Goal: Task Accomplishment & Management: Use online tool/utility

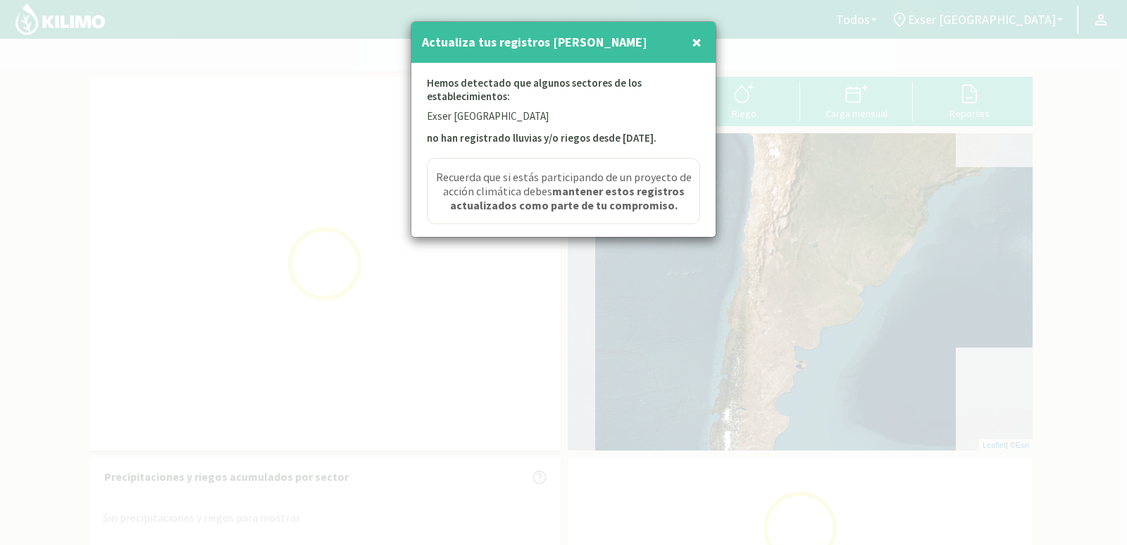
click at [694, 44] on span "×" at bounding box center [697, 41] width 10 height 23
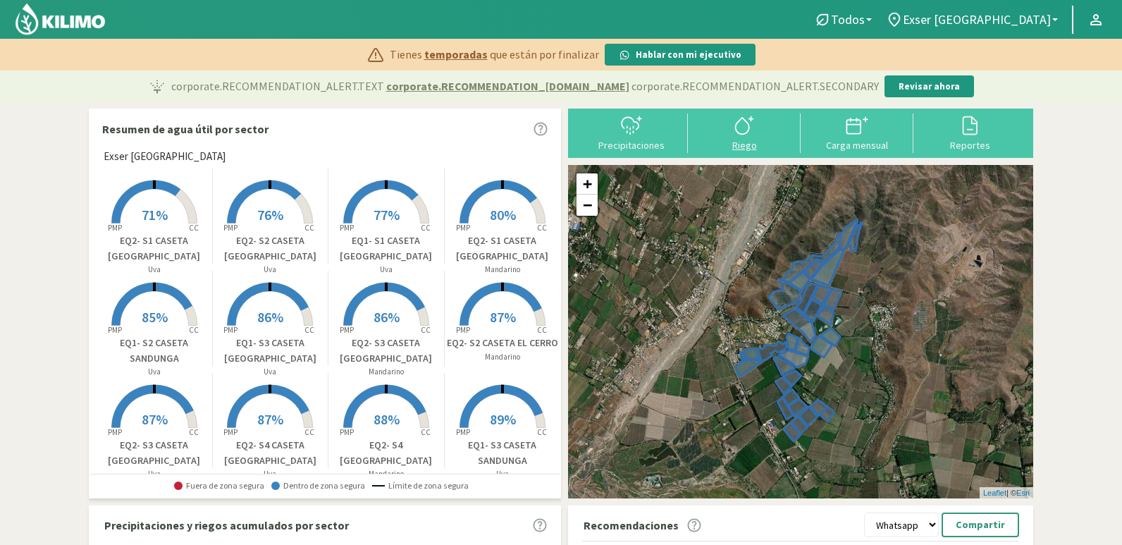
click at [751, 130] on icon at bounding box center [744, 125] width 23 height 23
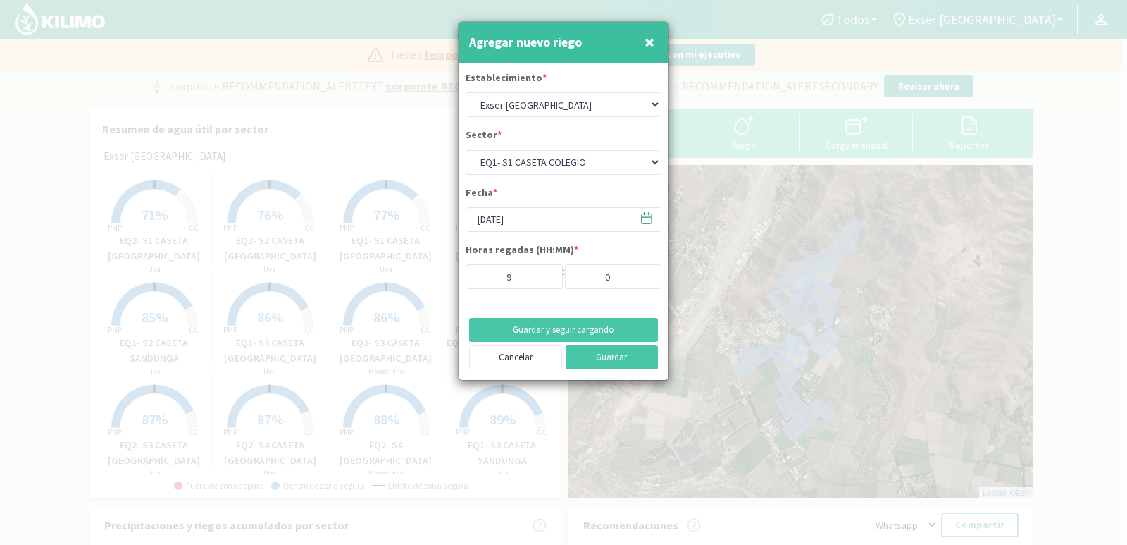
click at [650, 41] on span "×" at bounding box center [650, 41] width 10 height 23
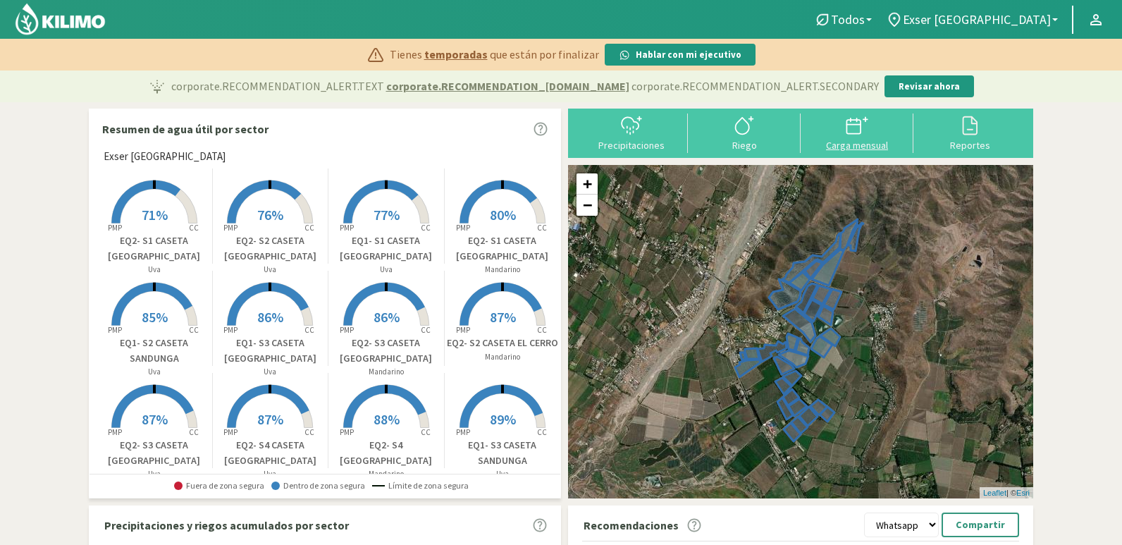
click at [878, 132] on div at bounding box center [857, 125] width 104 height 23
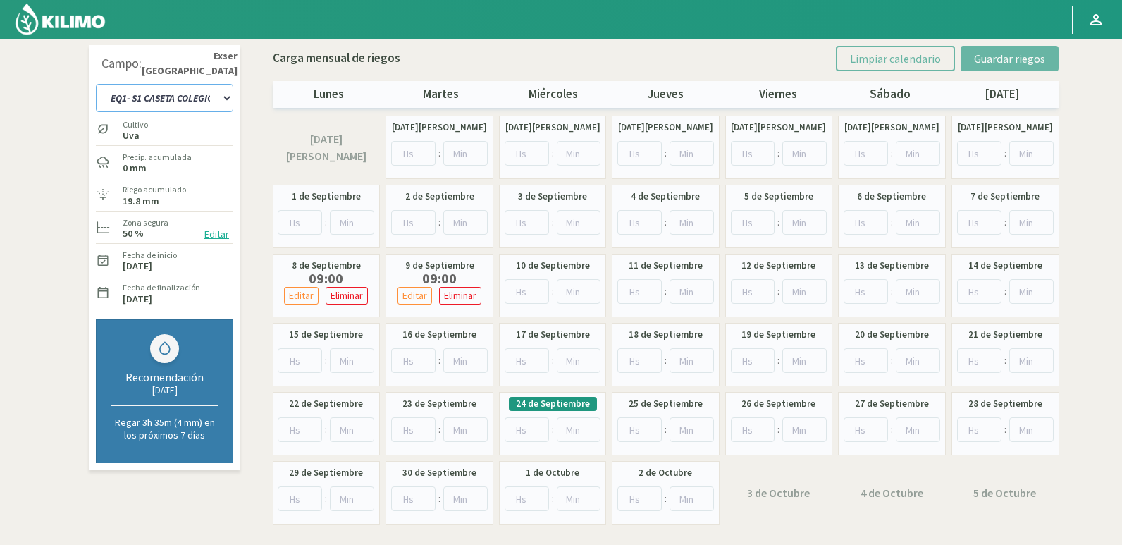
click at [218, 101] on select "EQ1- S1 CASETA COLEGIO EQ1- S1 [GEOGRAPHIC_DATA] EQ1- S1 [GEOGRAPHIC_DATA]- S1 …" at bounding box center [164, 98] width 137 height 28
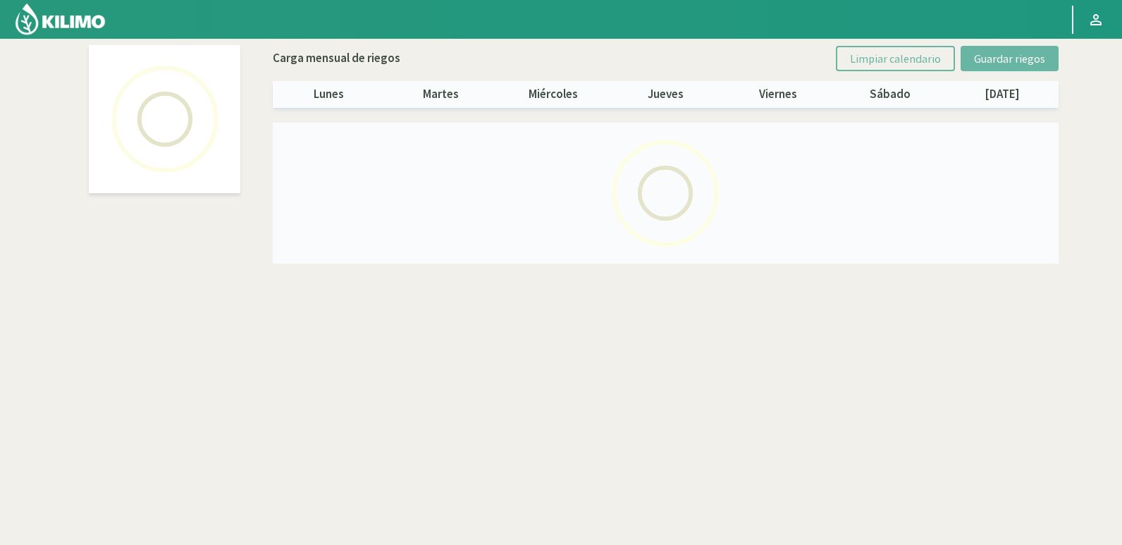
select select "20: Object"
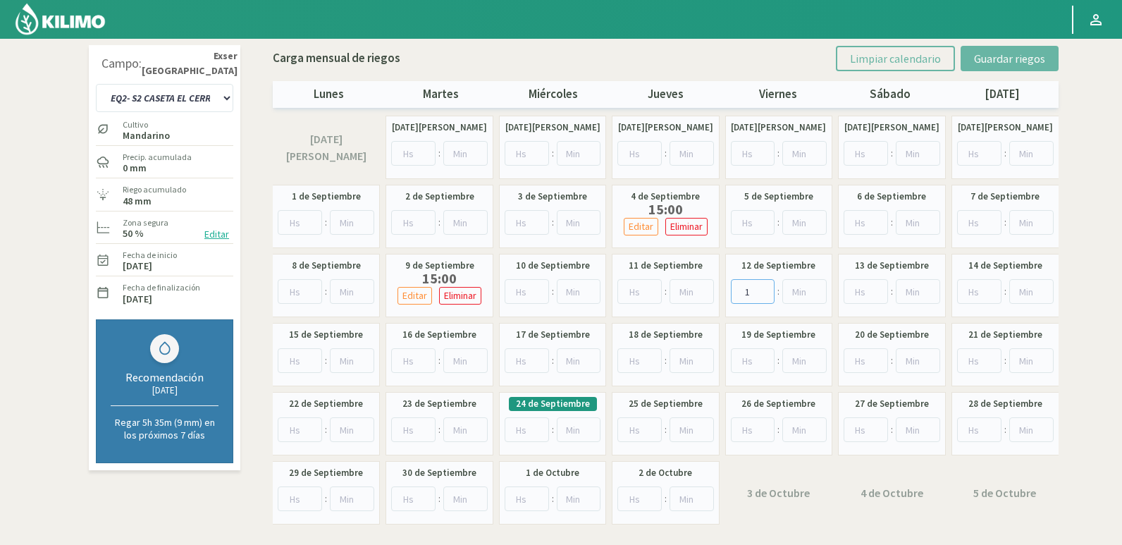
click at [765, 288] on input "1" at bounding box center [753, 291] width 44 height 25
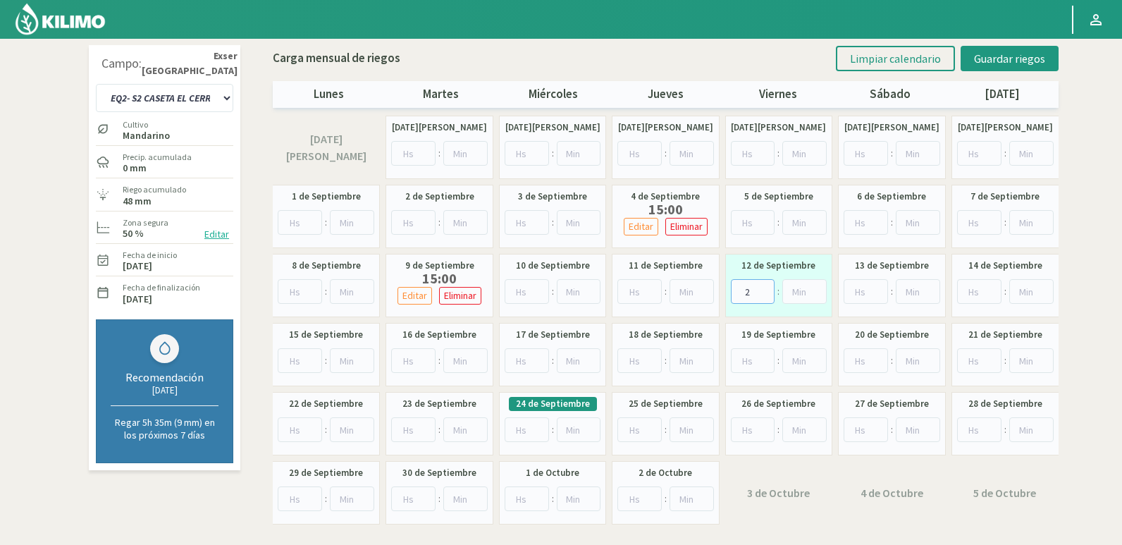
click at [765, 288] on input "2" at bounding box center [753, 291] width 44 height 25
click at [765, 288] on input "3" at bounding box center [753, 291] width 44 height 25
click at [765, 288] on input "4" at bounding box center [753, 291] width 44 height 25
click at [765, 288] on input "5" at bounding box center [753, 291] width 44 height 25
click at [765, 288] on input "6" at bounding box center [753, 291] width 44 height 25
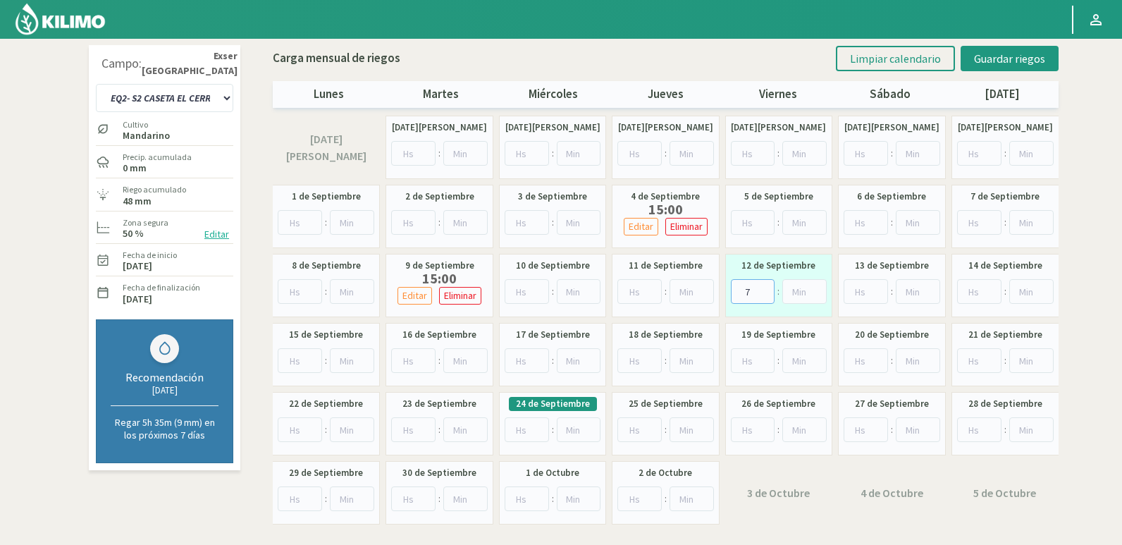
click at [765, 288] on input "7" at bounding box center [753, 291] width 44 height 25
click at [765, 288] on input "8" at bounding box center [753, 291] width 44 height 25
click at [765, 288] on input "9" at bounding box center [753, 291] width 44 height 25
click at [765, 288] on input "10" at bounding box center [753, 291] width 44 height 25
click at [765, 288] on input "11" at bounding box center [753, 291] width 44 height 25
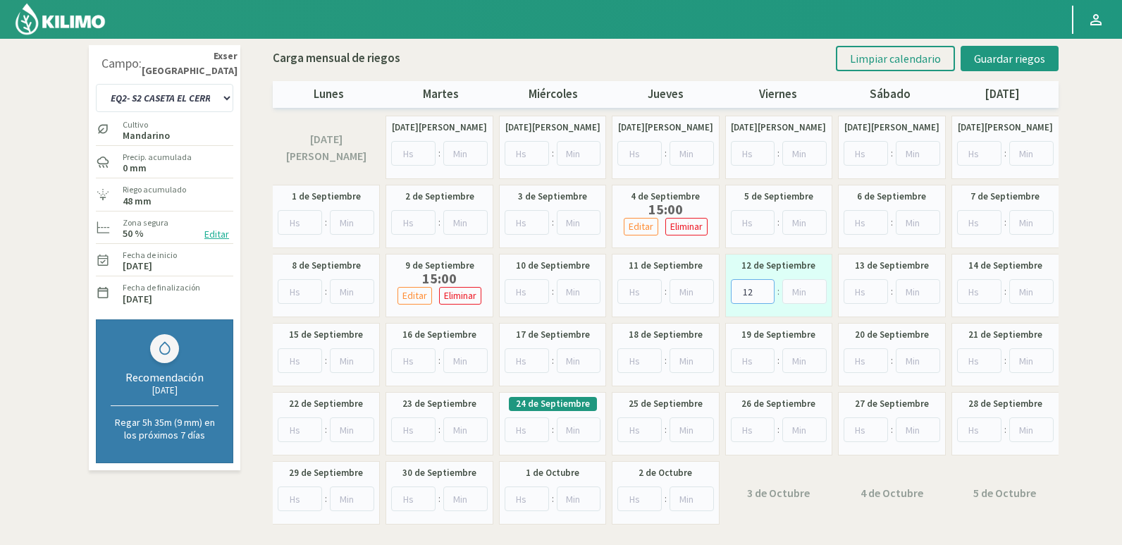
click at [765, 288] on input "12" at bounding box center [753, 291] width 44 height 25
click at [765, 288] on input "13" at bounding box center [753, 291] width 44 height 25
click at [765, 288] on input "14" at bounding box center [753, 291] width 44 height 25
type input "15"
click at [765, 288] on input "15" at bounding box center [753, 291] width 44 height 25
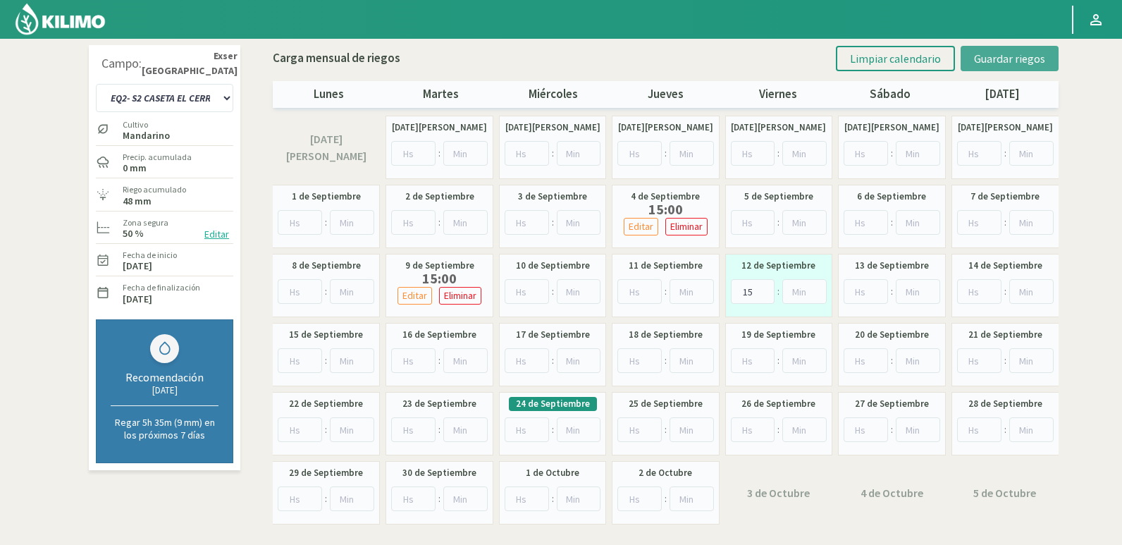
click at [1005, 51] on span "Guardar riegos" at bounding box center [1009, 58] width 71 height 14
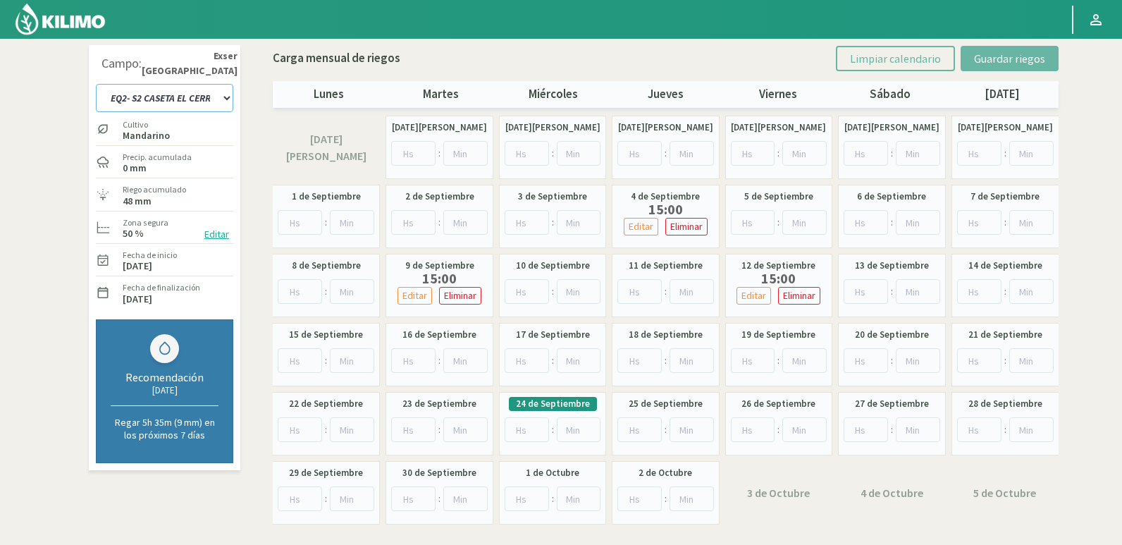
click at [207, 95] on select "EQ1- S1 CASETA COLEGIO EQ1- S1 [GEOGRAPHIC_DATA] EQ1- S1 [GEOGRAPHIC_DATA]- S1 …" at bounding box center [164, 98] width 137 height 28
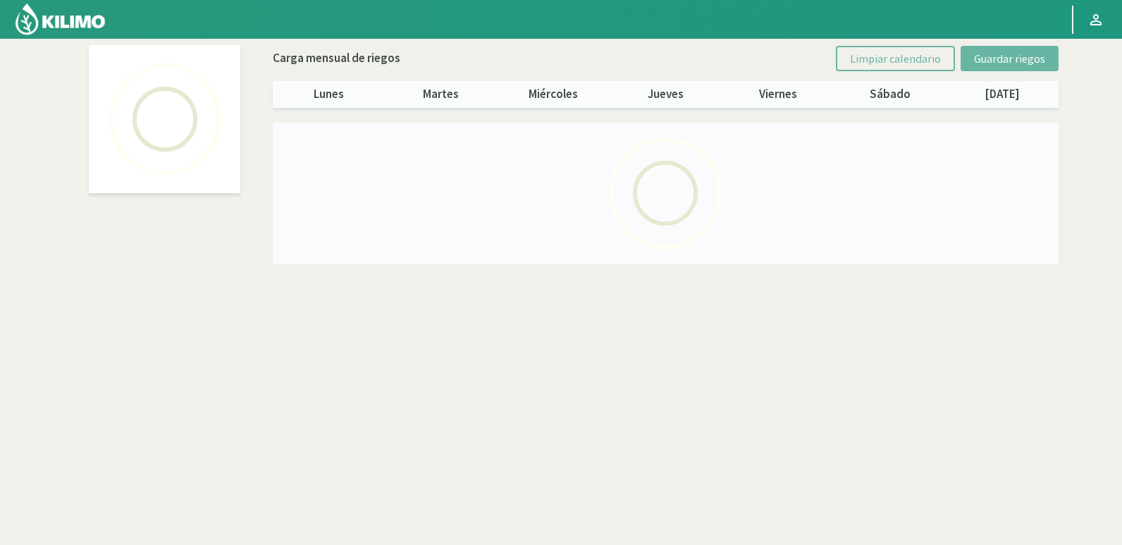
select select "18: Object"
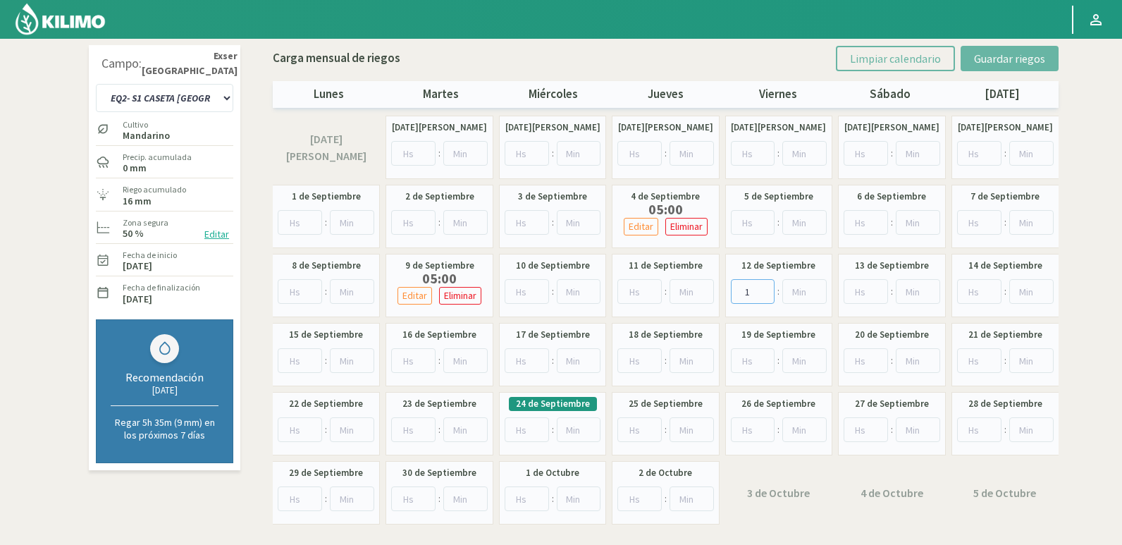
click at [767, 285] on input "1" at bounding box center [753, 291] width 44 height 25
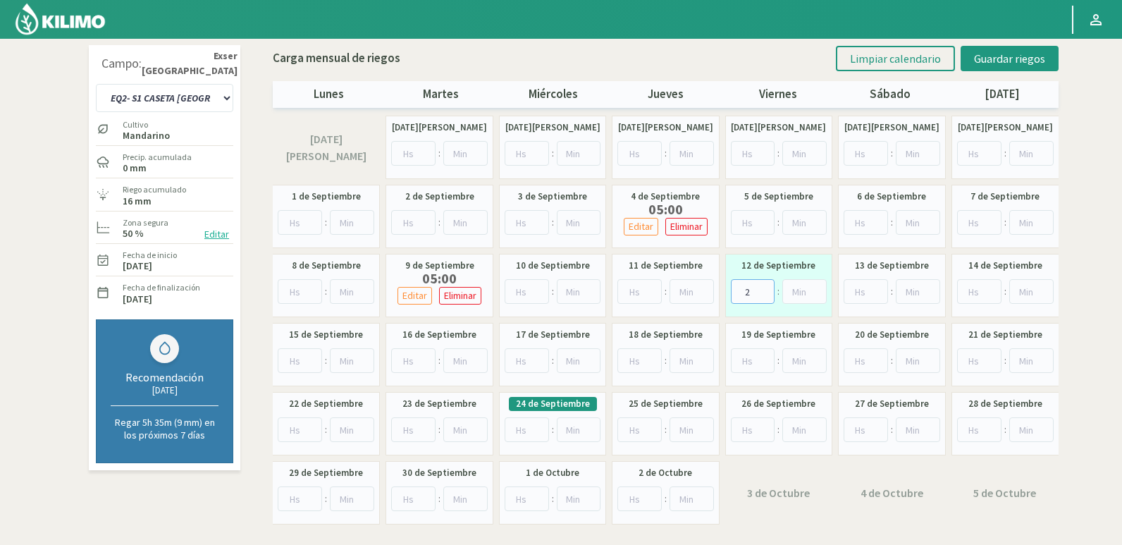
click at [767, 285] on input "2" at bounding box center [753, 291] width 44 height 25
click at [767, 285] on input "3" at bounding box center [753, 291] width 44 height 25
click at [767, 285] on input "4" at bounding box center [753, 291] width 44 height 25
type input "5"
click at [767, 285] on input "5" at bounding box center [753, 291] width 44 height 25
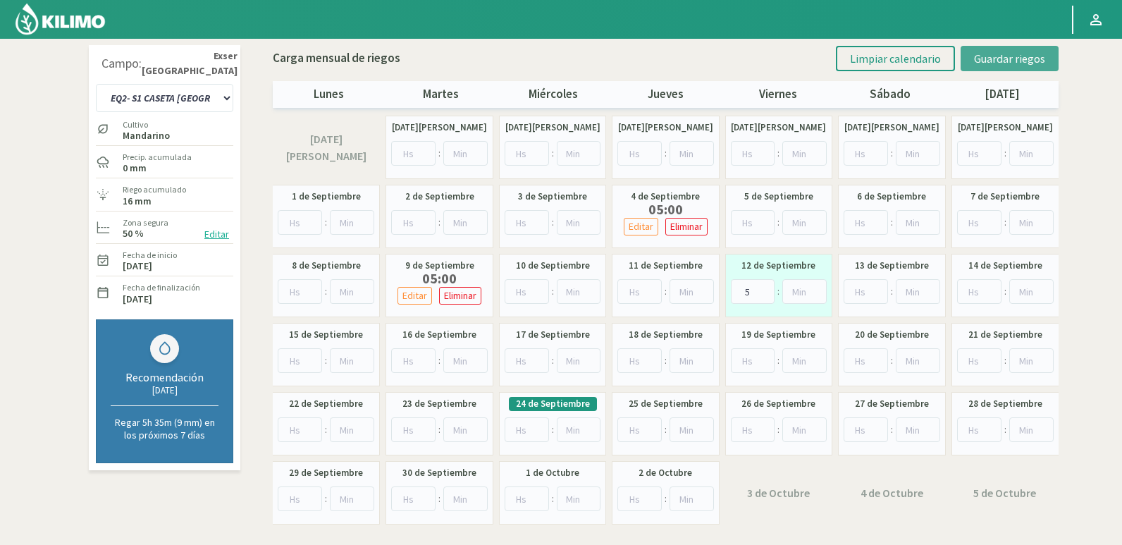
click at [1027, 62] on span "Guardar riegos" at bounding box center [1009, 58] width 71 height 14
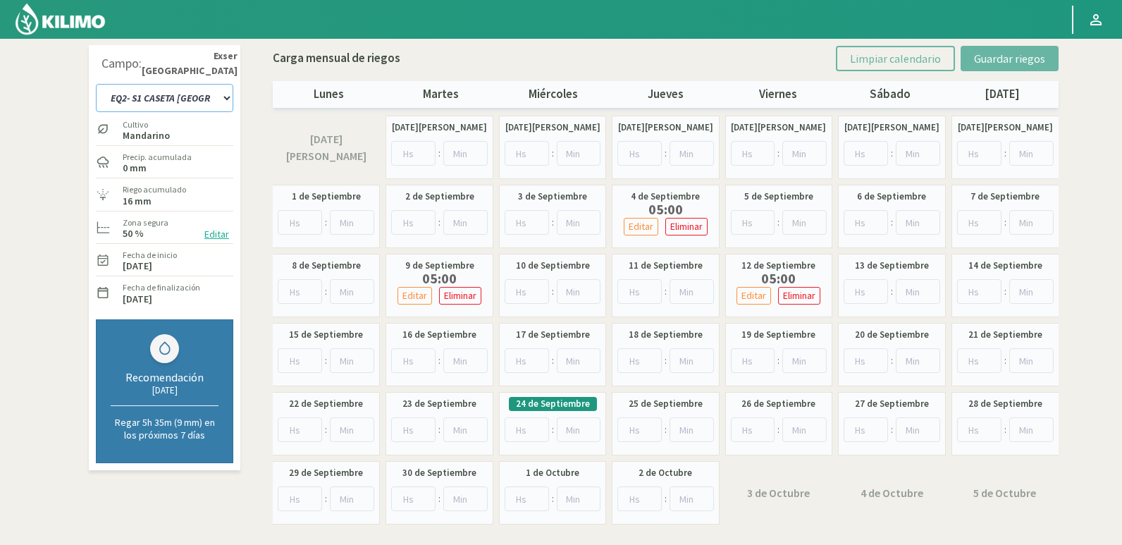
click at [202, 93] on select "EQ1- S1 CASETA COLEGIO EQ1- S1 [GEOGRAPHIC_DATA] EQ1- S1 [GEOGRAPHIC_DATA]- S1 …" at bounding box center [164, 98] width 137 height 28
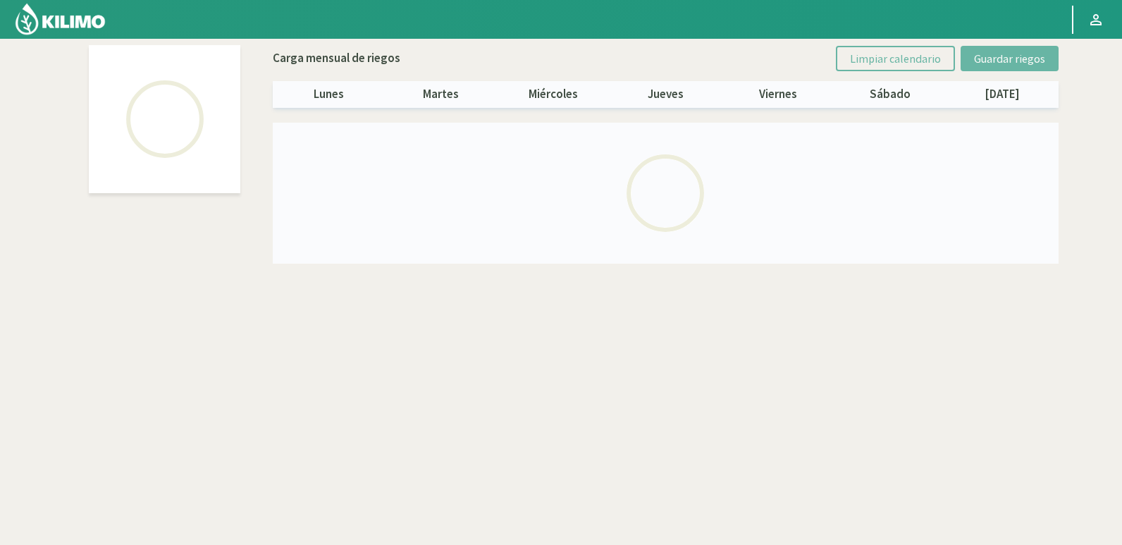
select select "24: Object"
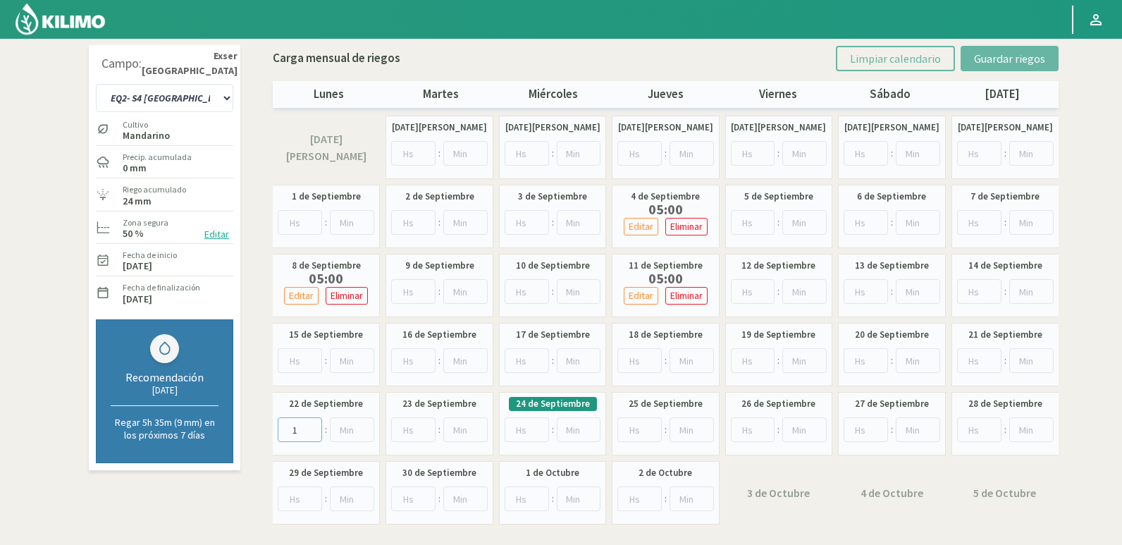
click at [311, 428] on input "1" at bounding box center [300, 429] width 44 height 25
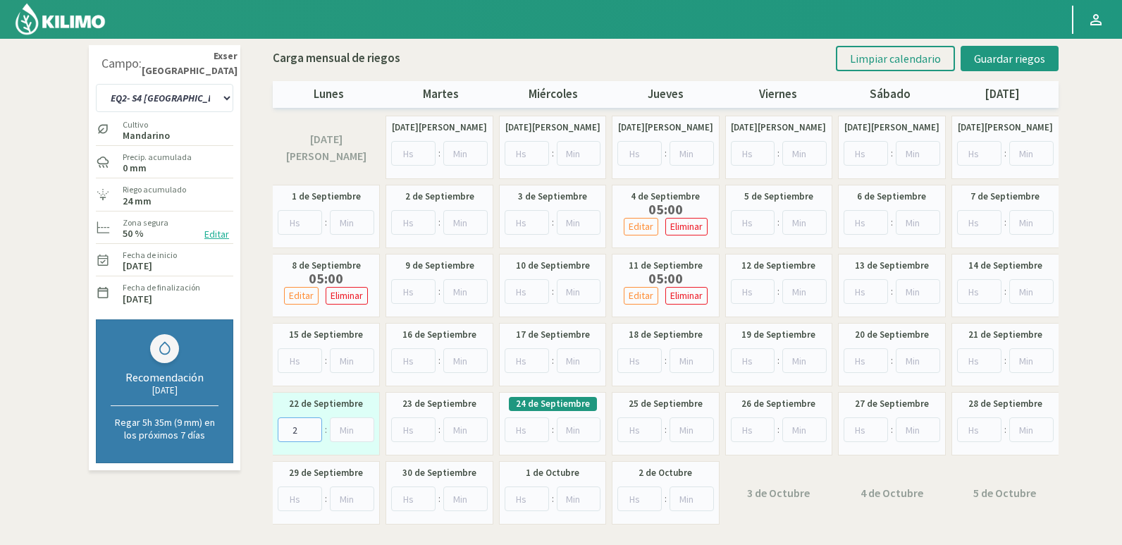
click at [311, 428] on input "2" at bounding box center [300, 429] width 44 height 25
click at [311, 428] on input "3" at bounding box center [300, 429] width 44 height 25
click at [311, 428] on input "4" at bounding box center [300, 429] width 44 height 25
type input "5"
click at [311, 428] on input "5" at bounding box center [300, 429] width 44 height 25
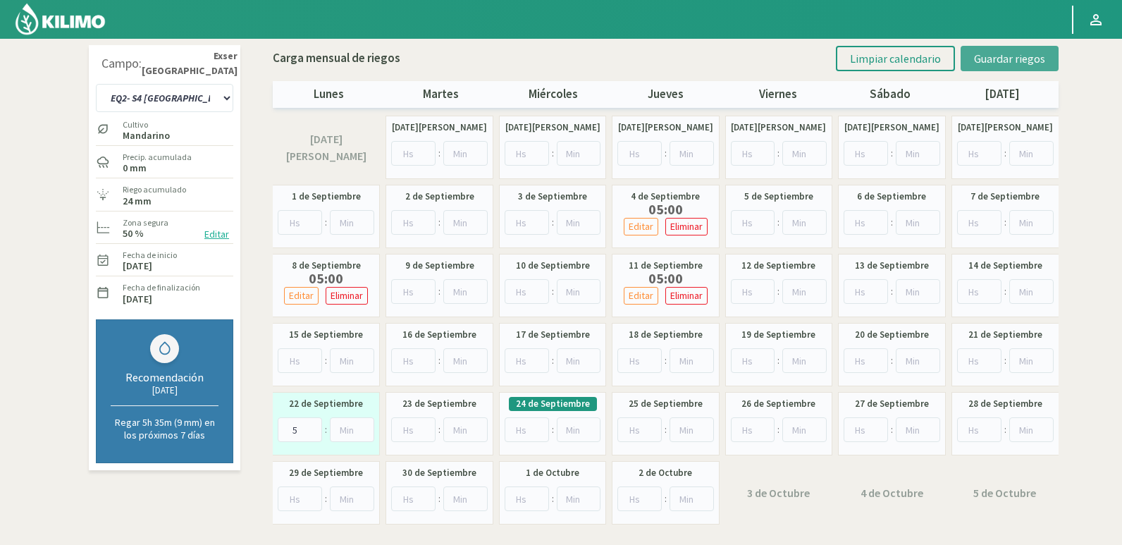
click at [1008, 49] on button "Guardar riegos" at bounding box center [1009, 58] width 98 height 25
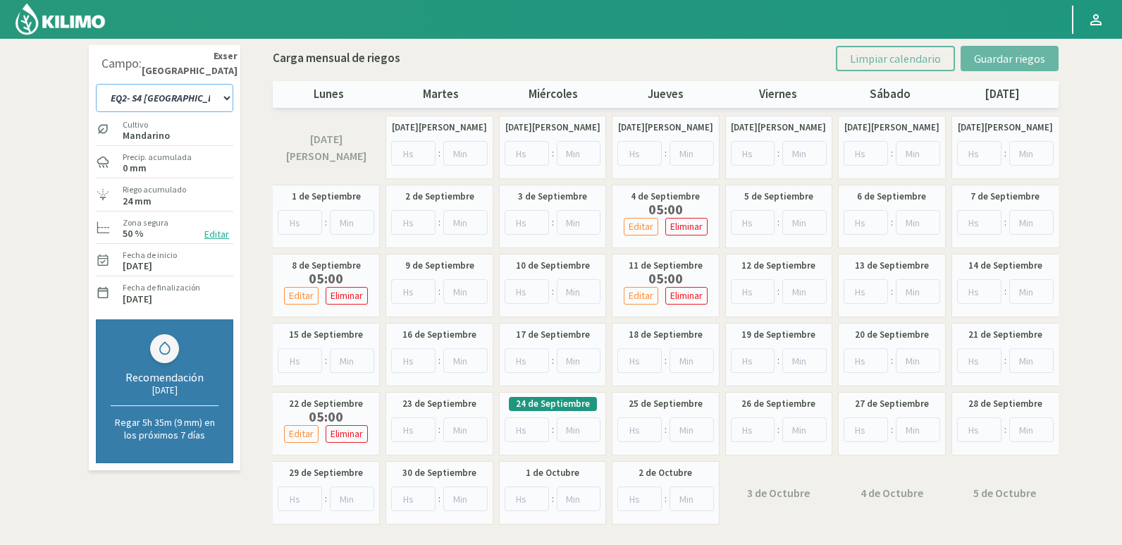
click at [225, 94] on select "EQ1- S1 CASETA COLEGIO EQ1- S1 [GEOGRAPHIC_DATA] EQ1- S1 [GEOGRAPHIC_DATA]- S1 …" at bounding box center [164, 98] width 137 height 28
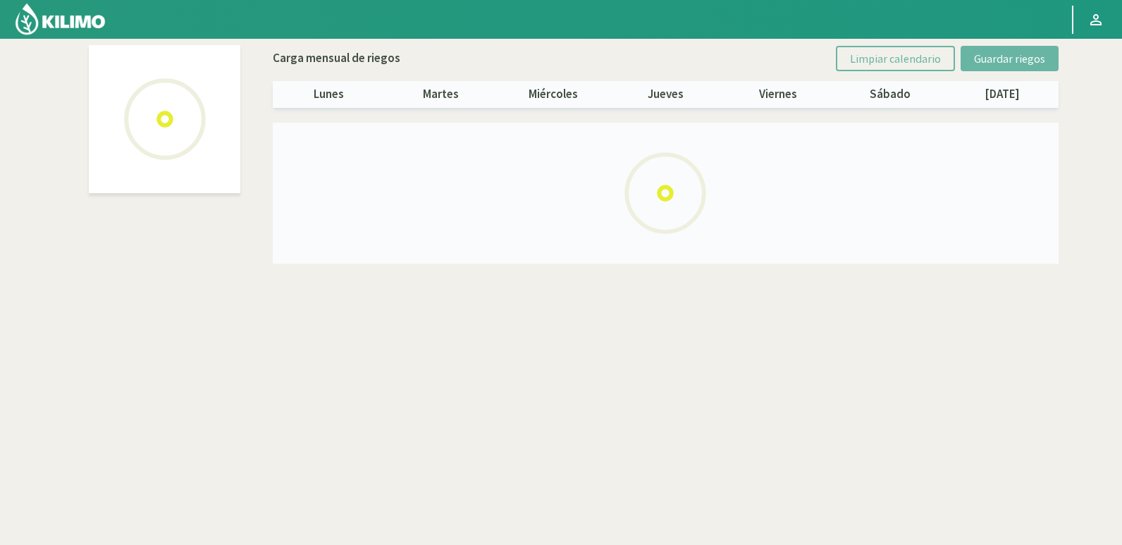
select select "22: Object"
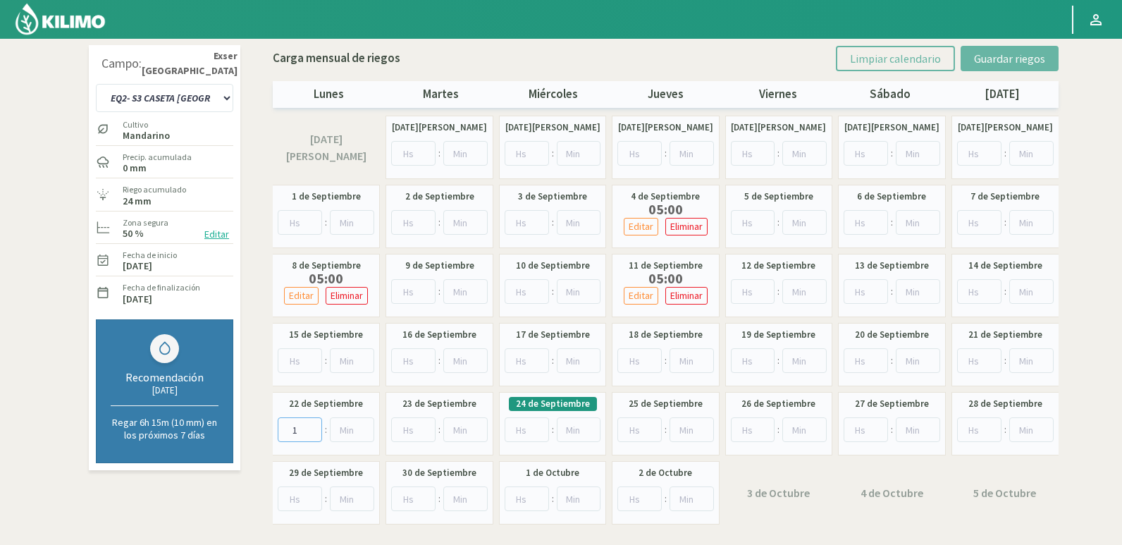
click at [311, 423] on input "1" at bounding box center [300, 429] width 44 height 25
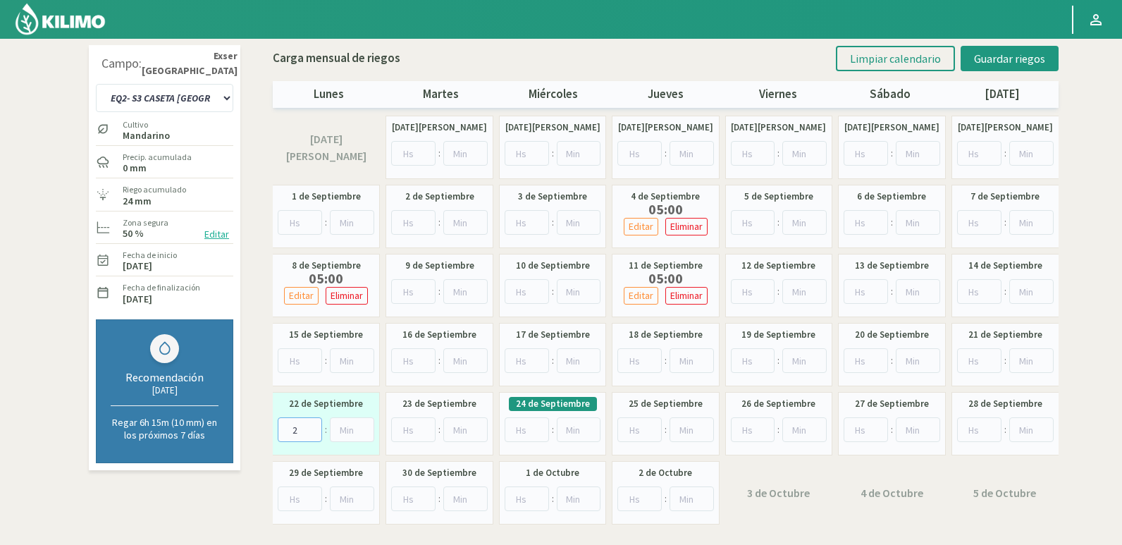
click at [311, 423] on input "2" at bounding box center [300, 429] width 44 height 25
click at [311, 423] on input "3" at bounding box center [300, 429] width 44 height 25
click at [311, 423] on input "4" at bounding box center [300, 429] width 44 height 25
type input "5"
click at [311, 423] on input "5" at bounding box center [300, 429] width 44 height 25
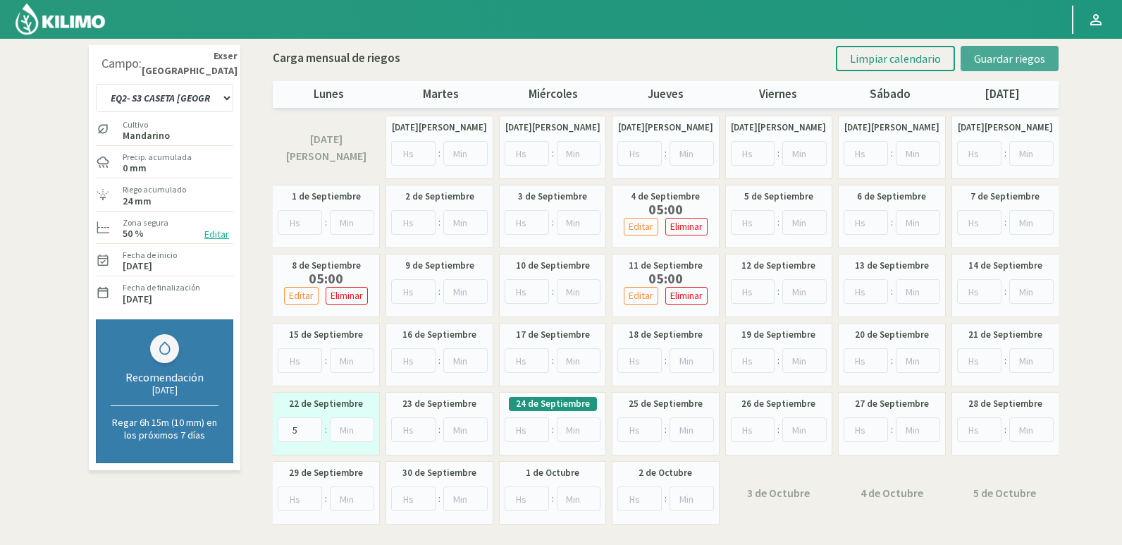
click at [1013, 56] on span "Guardar riegos" at bounding box center [1009, 58] width 71 height 14
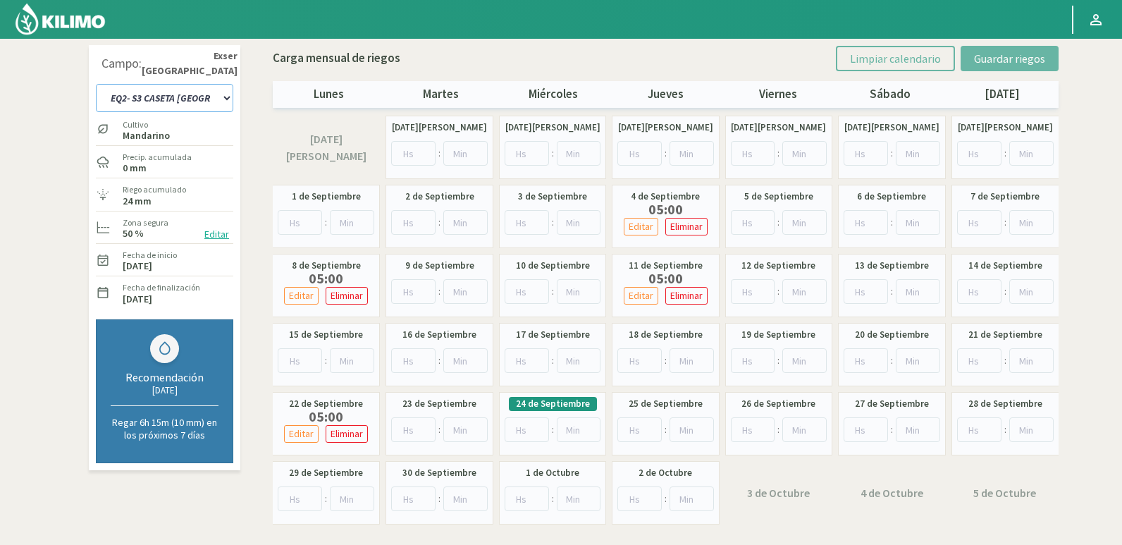
click at [223, 99] on select "EQ1- S1 CASETA COLEGIO EQ1- S1 [GEOGRAPHIC_DATA] EQ1- S1 [GEOGRAPHIC_DATA]- S1 …" at bounding box center [164, 98] width 137 height 28
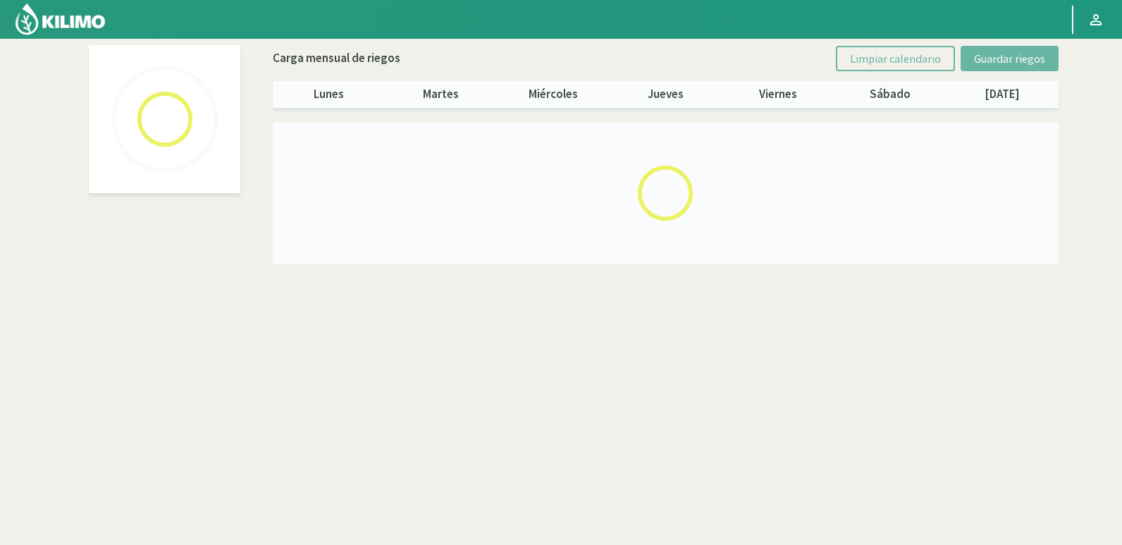
select select "20: Object"
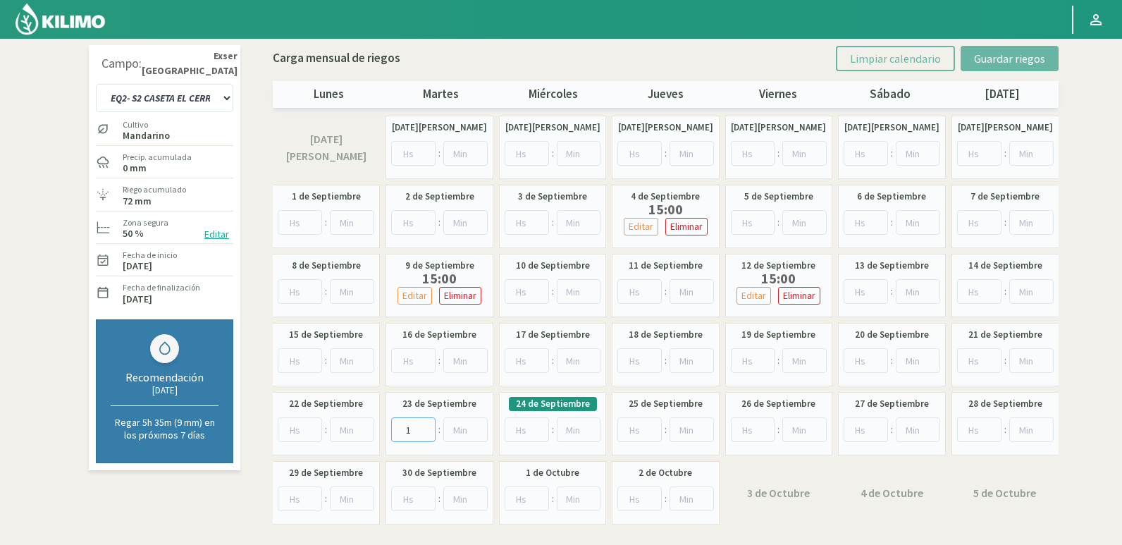
click at [426, 426] on input "1" at bounding box center [413, 429] width 44 height 25
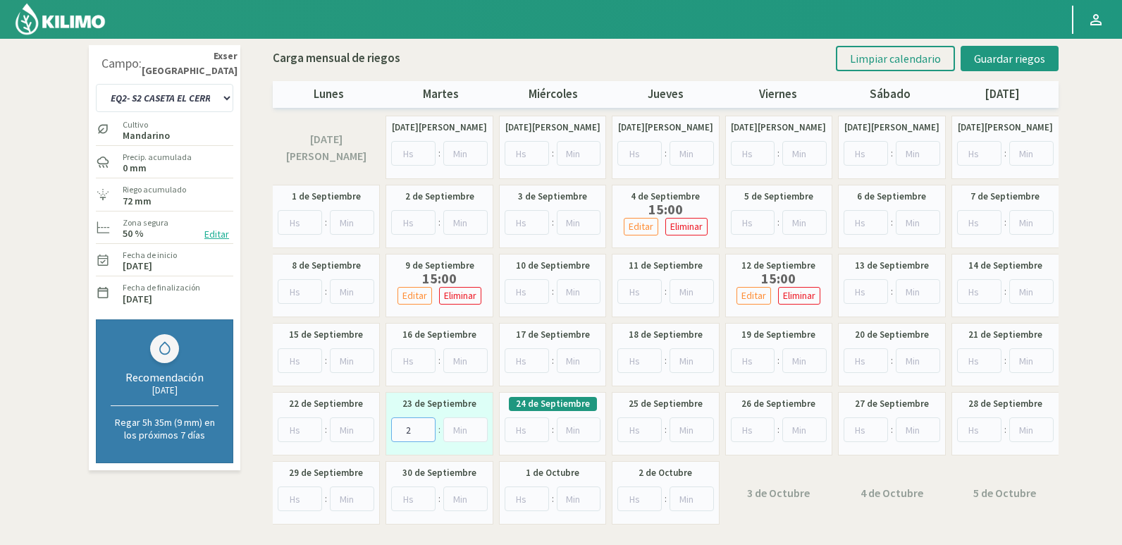
click at [426, 426] on input "2" at bounding box center [413, 429] width 44 height 25
click at [426, 426] on input "3" at bounding box center [413, 429] width 44 height 25
click at [426, 426] on input "4" at bounding box center [413, 429] width 44 height 25
click at [426, 426] on input "5" at bounding box center [413, 429] width 44 height 25
click at [426, 426] on input "6" at bounding box center [413, 429] width 44 height 25
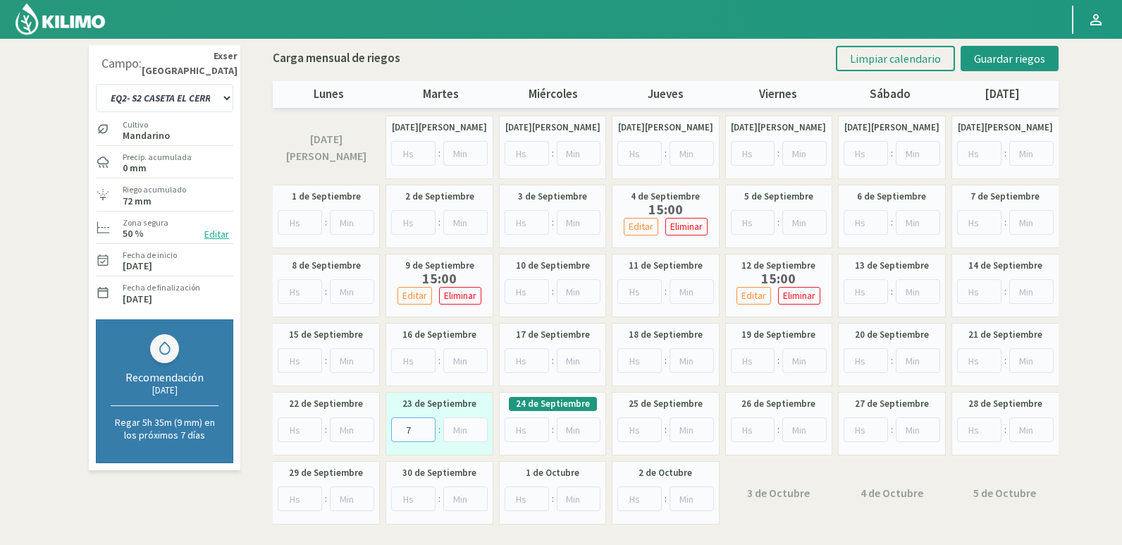
click at [426, 426] on input "7" at bounding box center [413, 429] width 44 height 25
click at [426, 426] on input "8" at bounding box center [413, 429] width 44 height 25
click at [426, 426] on input "9" at bounding box center [413, 429] width 44 height 25
click at [426, 426] on input "10" at bounding box center [413, 429] width 44 height 25
click at [426, 426] on input "11" at bounding box center [413, 429] width 44 height 25
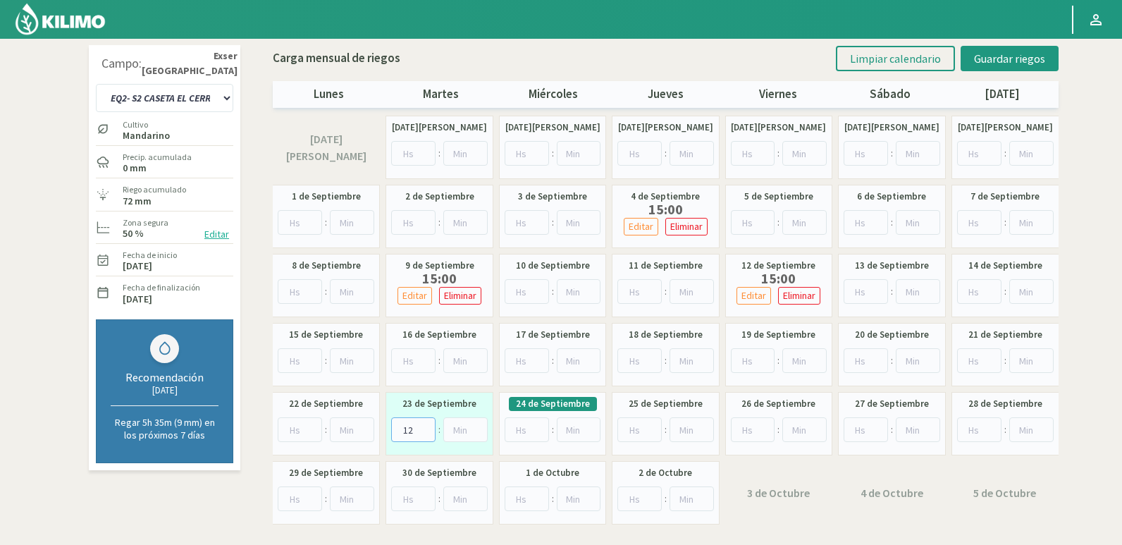
click at [426, 426] on input "12" at bounding box center [413, 429] width 44 height 25
click at [426, 426] on input "13" at bounding box center [413, 429] width 44 height 25
click at [426, 426] on input "14" at bounding box center [413, 429] width 44 height 25
type input "15"
click at [426, 426] on input "15" at bounding box center [413, 429] width 44 height 25
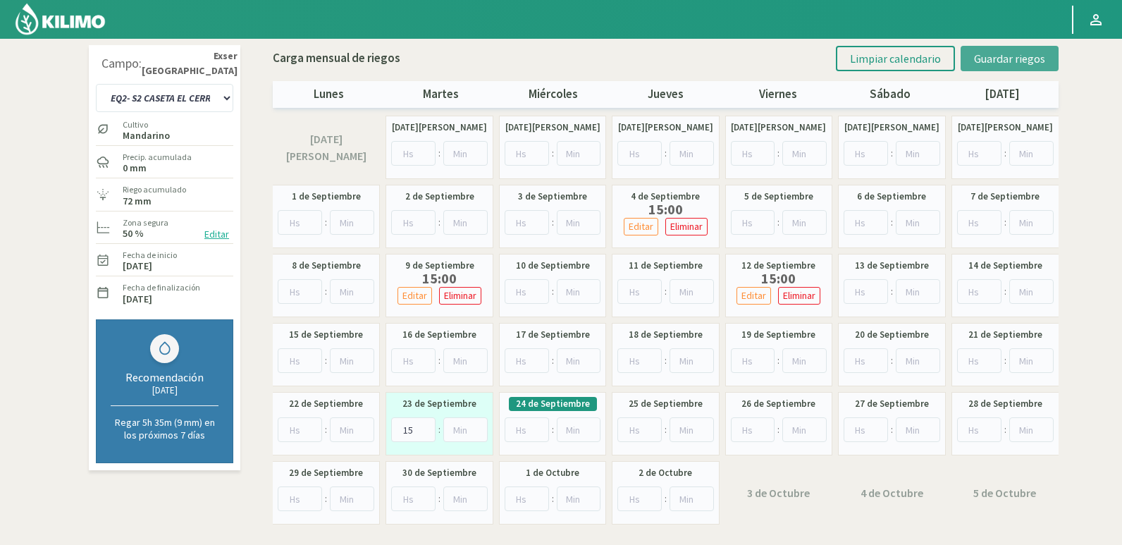
click at [1001, 54] on span "Guardar riegos" at bounding box center [1009, 58] width 71 height 14
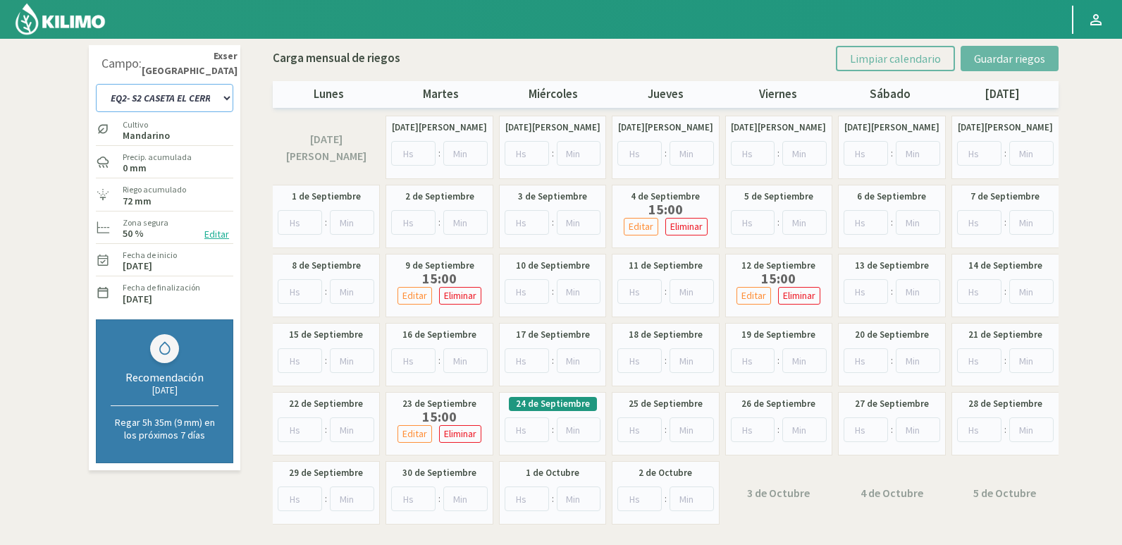
click at [206, 89] on select "EQ1- S1 CASETA COLEGIO EQ1- S1 [GEOGRAPHIC_DATA] EQ1- S1 [GEOGRAPHIC_DATA]- S1 …" at bounding box center [164, 98] width 137 height 28
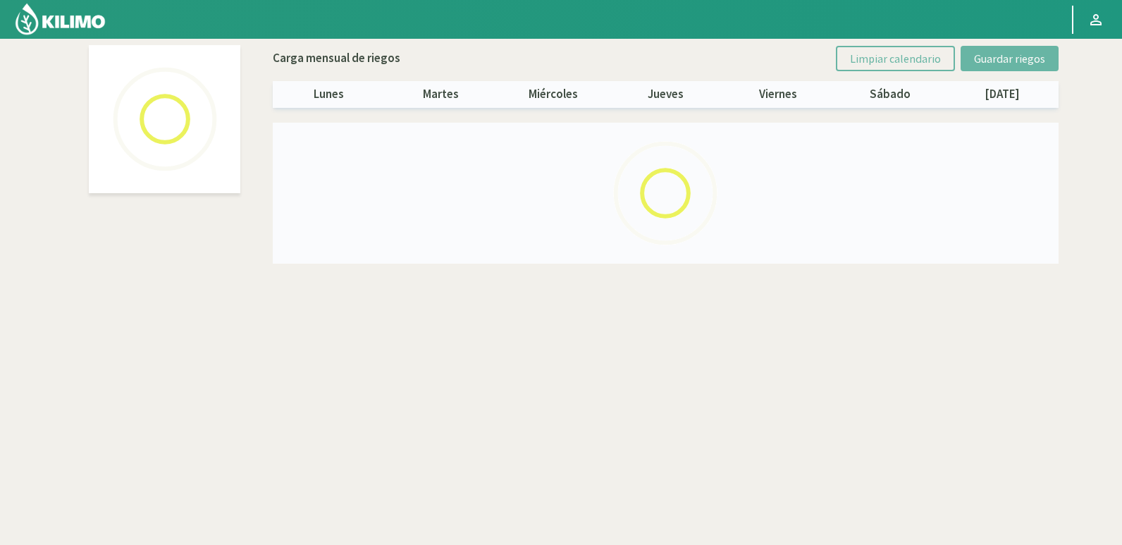
select select "18: Object"
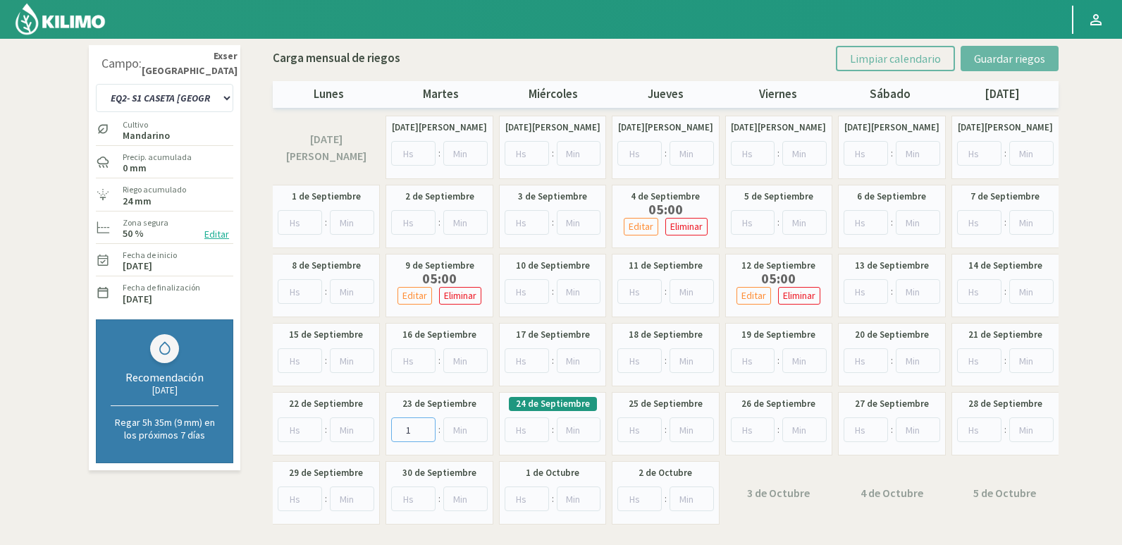
click at [430, 426] on input "1" at bounding box center [413, 429] width 44 height 25
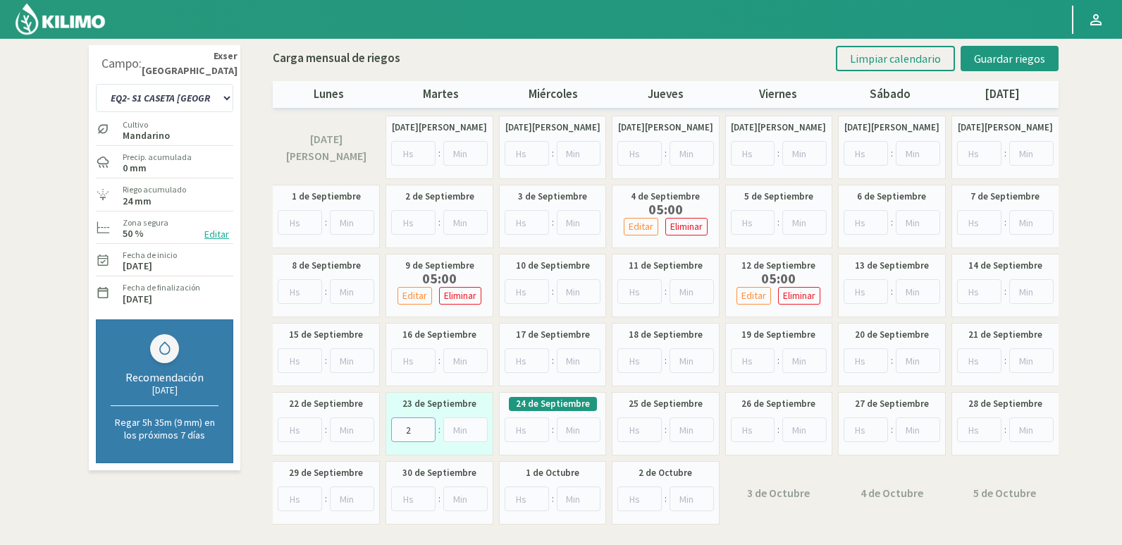
click at [430, 426] on input "2" at bounding box center [413, 429] width 44 height 25
click at [430, 426] on input "3" at bounding box center [413, 429] width 44 height 25
click at [430, 426] on input "4" at bounding box center [413, 429] width 44 height 25
type input "5"
click at [430, 426] on input "5" at bounding box center [413, 429] width 44 height 25
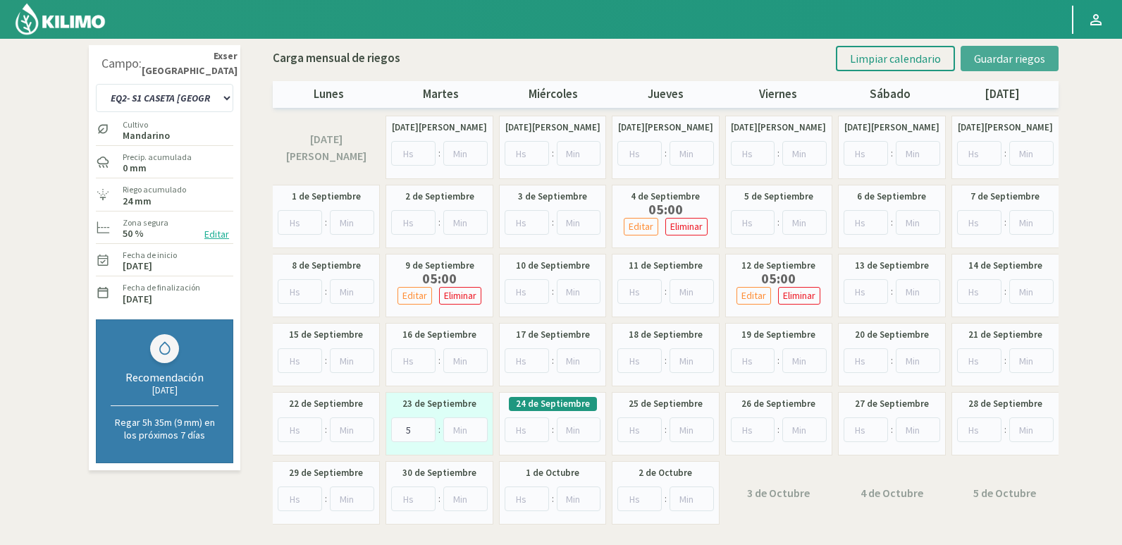
click at [1024, 53] on span "Guardar riegos" at bounding box center [1009, 58] width 71 height 14
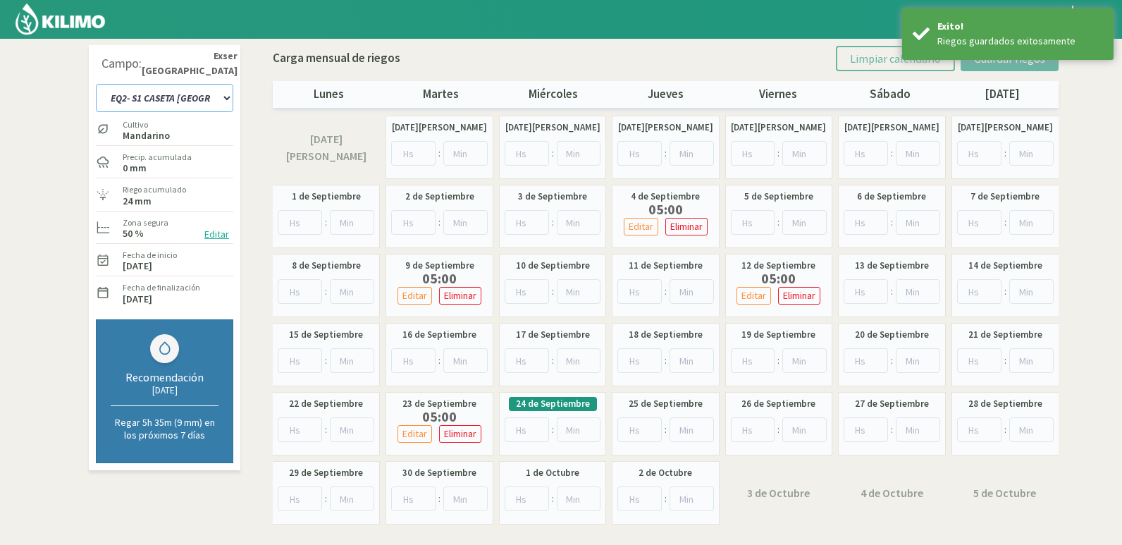
drag, startPoint x: 224, startPoint y: 94, endPoint x: 225, endPoint y: 101, distance: 7.8
click at [224, 94] on select "EQ1- S1 CASETA COLEGIO EQ1- S1 [GEOGRAPHIC_DATA] EQ1- S1 [GEOGRAPHIC_DATA]- S1 …" at bounding box center [164, 98] width 137 height 28
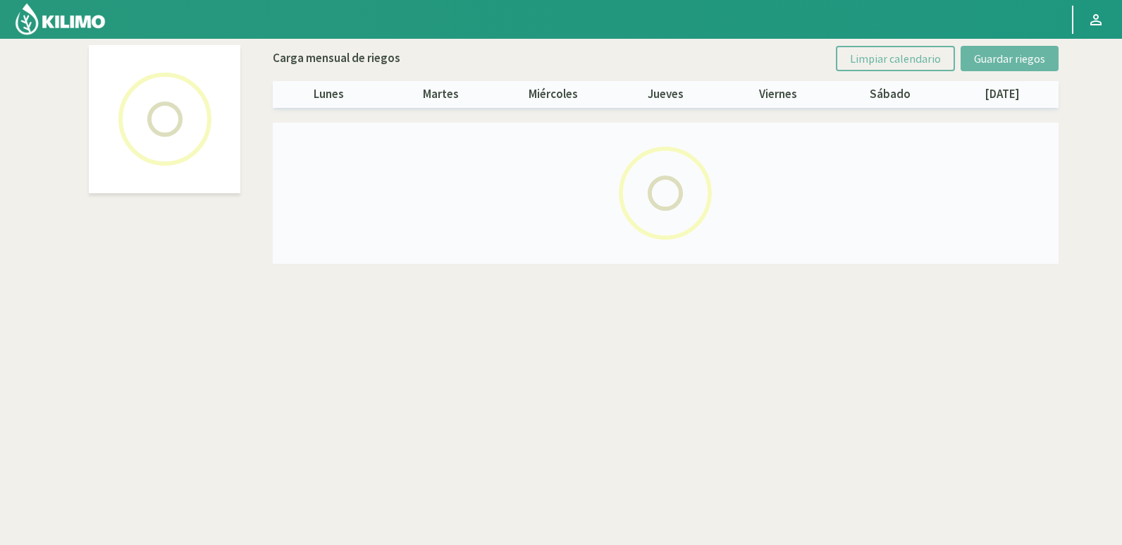
select select "24: Object"
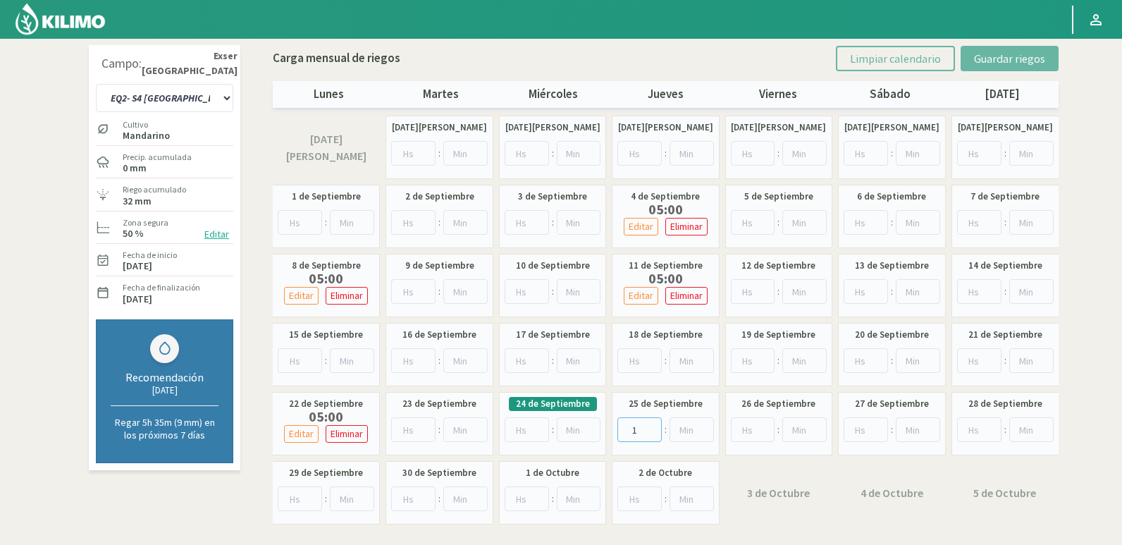
click at [656, 425] on input "1" at bounding box center [639, 429] width 44 height 25
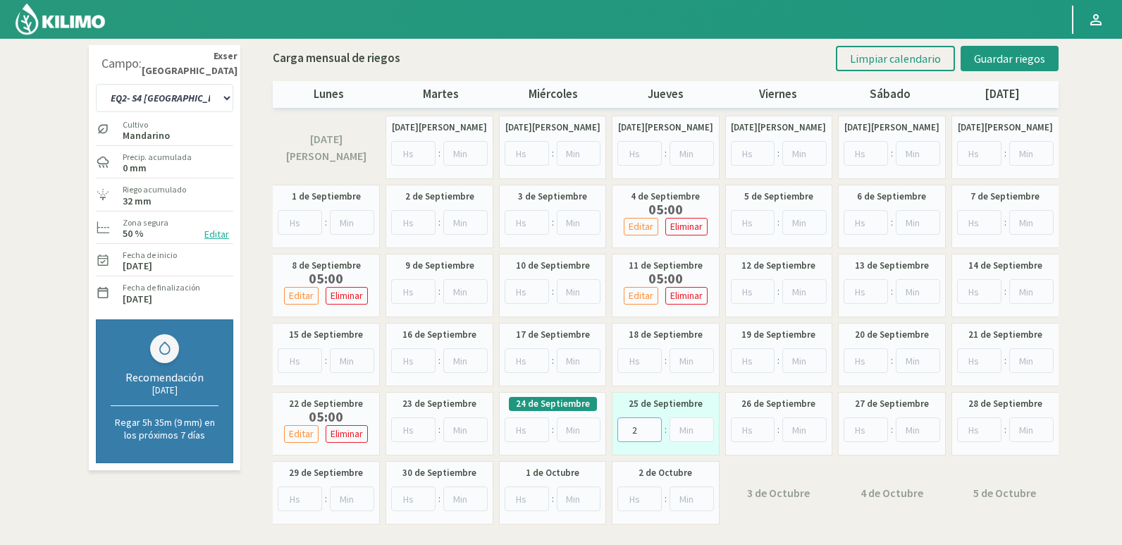
click at [657, 425] on input "2" at bounding box center [639, 429] width 44 height 25
click at [657, 425] on input "3" at bounding box center [639, 429] width 44 height 25
click at [653, 425] on input "4" at bounding box center [639, 429] width 44 height 25
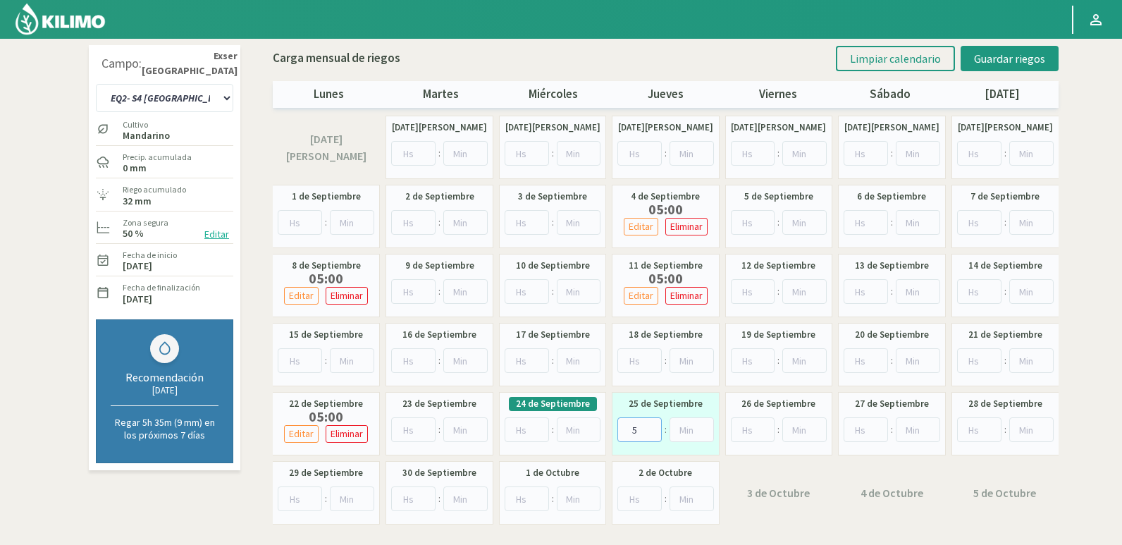
click at [653, 425] on input "5" at bounding box center [639, 429] width 44 height 25
click at [653, 425] on input "6" at bounding box center [639, 429] width 44 height 25
type input "5"
click at [650, 434] on input "5" at bounding box center [639, 429] width 44 height 25
click at [1001, 72] on div "Carga mensual [PERSON_NAME] Limpiar calendario Guardar riegos [DATE] [DATE] [DA…" at bounding box center [666, 73] width 786 height 69
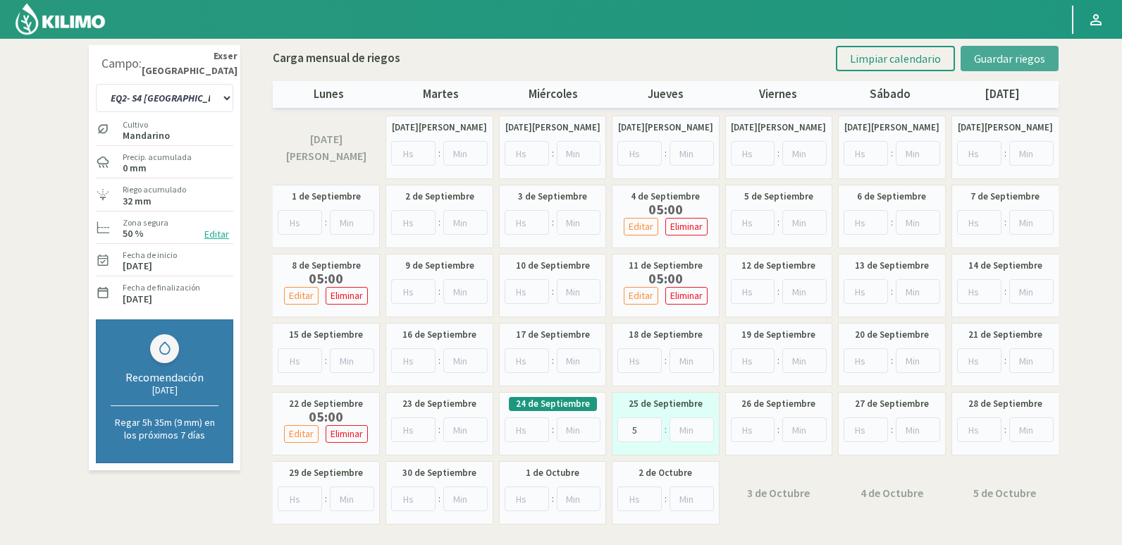
click at [1002, 64] on span "Guardar riegos" at bounding box center [1009, 58] width 71 height 14
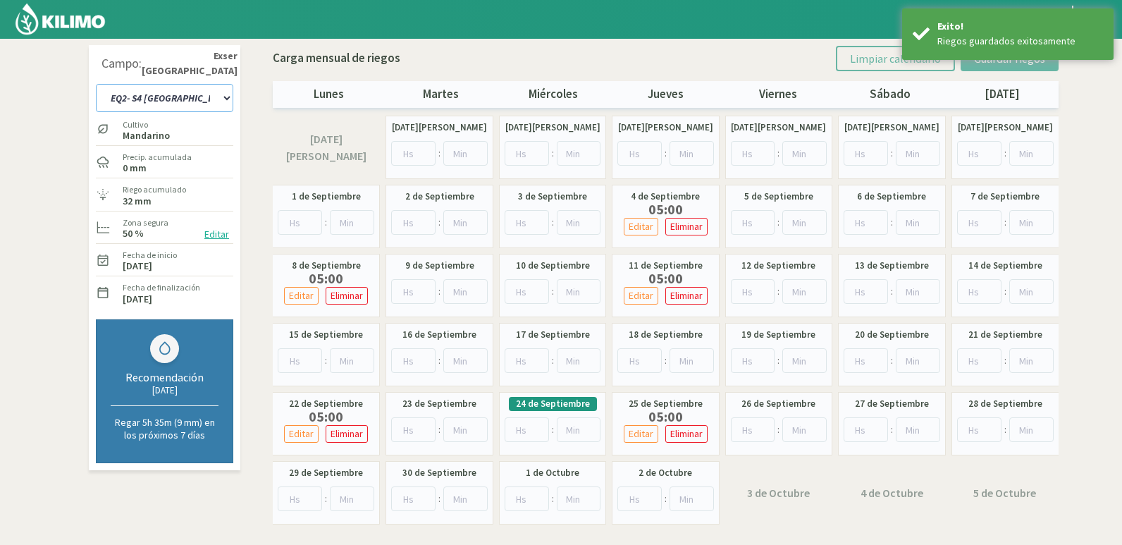
click at [197, 99] on select "EQ1- S1 CASETA COLEGIO EQ1- S1 [GEOGRAPHIC_DATA] EQ1- S1 [GEOGRAPHIC_DATA]- S1 …" at bounding box center [164, 98] width 137 height 28
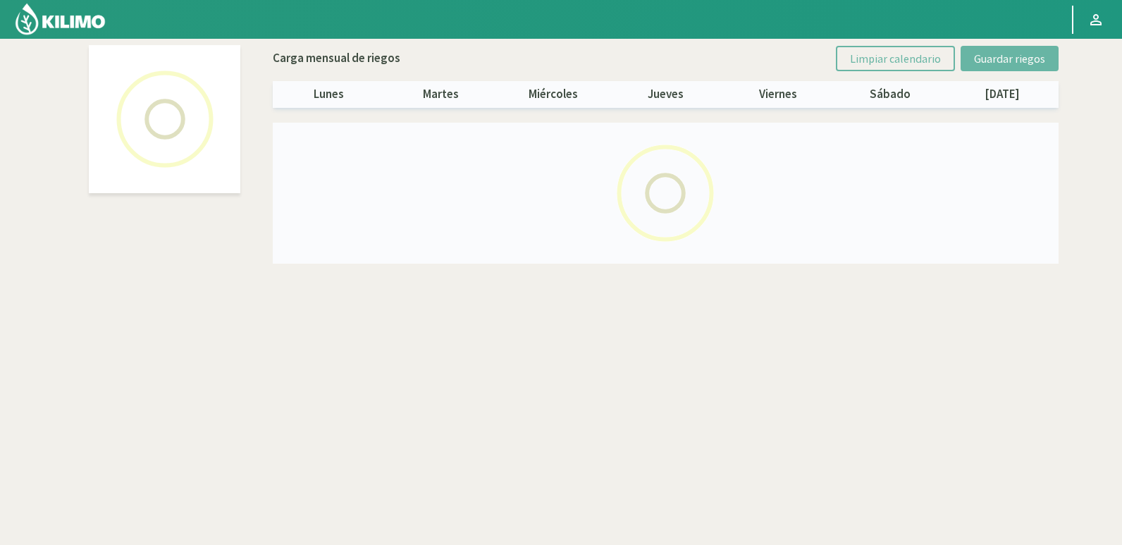
select select "22: Object"
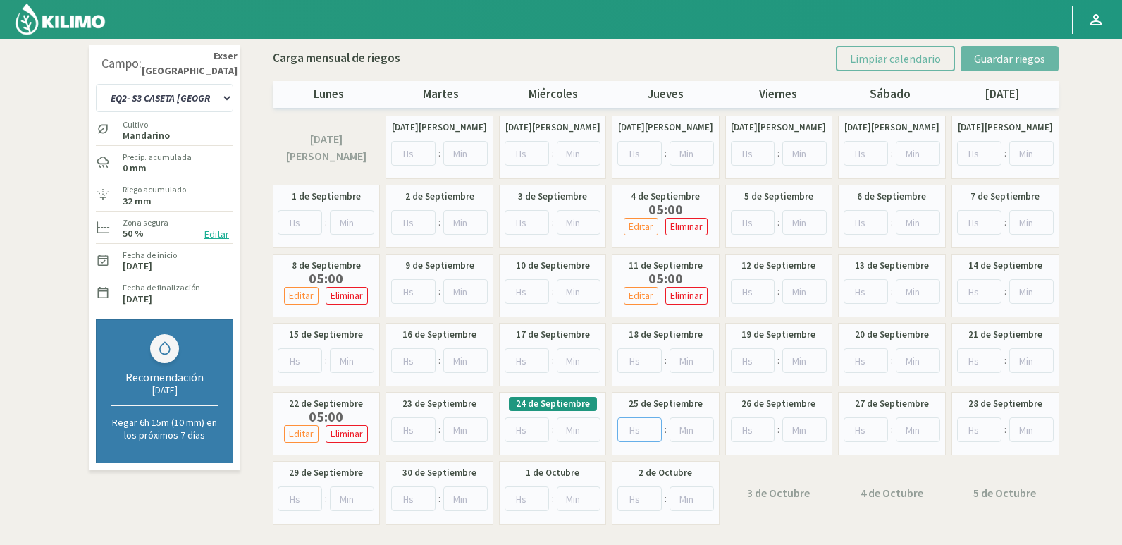
click at [654, 422] on input "number" at bounding box center [639, 429] width 44 height 25
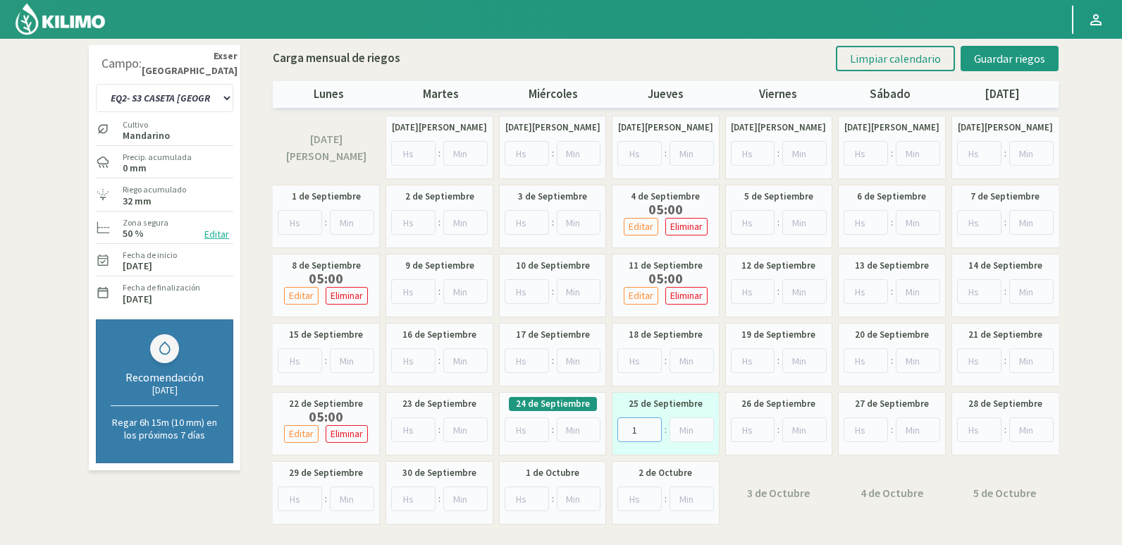
click at [651, 427] on input "1" at bounding box center [639, 429] width 44 height 25
click at [651, 427] on input "2" at bounding box center [639, 429] width 44 height 25
click at [651, 427] on input "3" at bounding box center [639, 429] width 44 height 25
click at [651, 427] on input "4" at bounding box center [639, 429] width 44 height 25
type input "5"
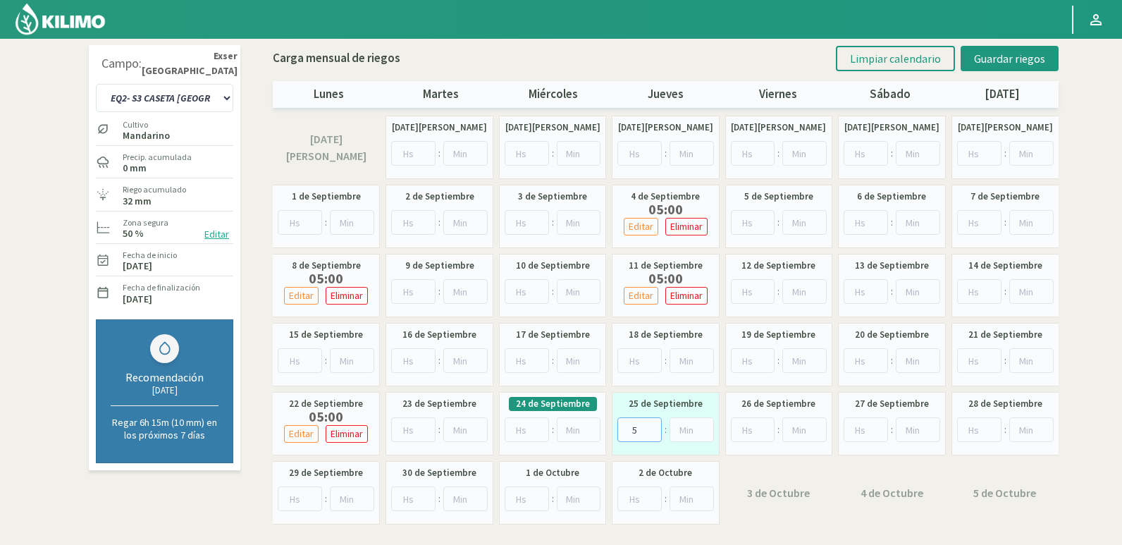
click at [651, 427] on input "5" at bounding box center [639, 429] width 44 height 25
click at [1022, 64] on span "Guardar riegos" at bounding box center [1009, 58] width 71 height 14
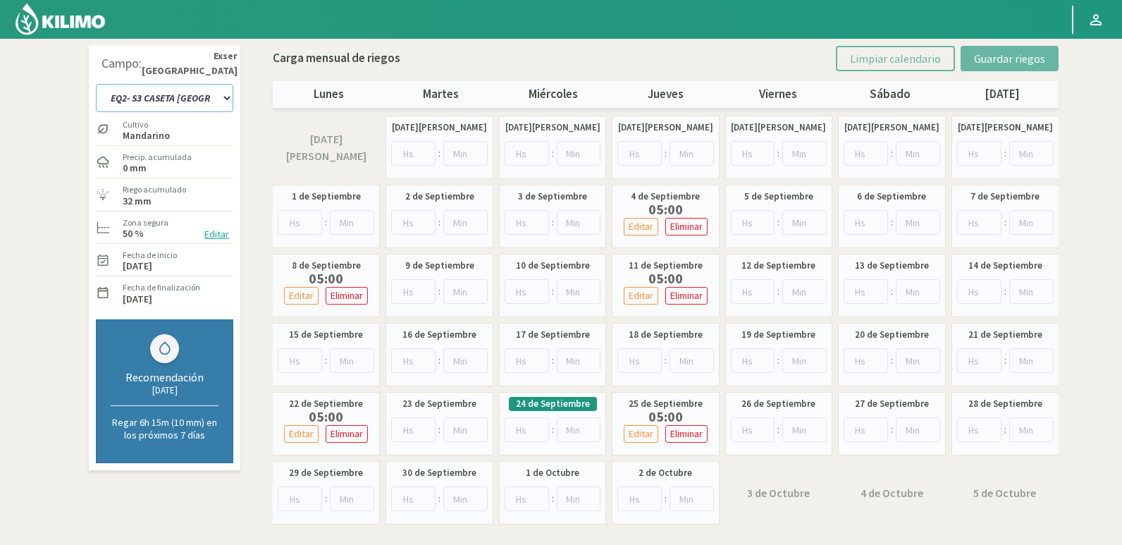
click at [206, 97] on select "EQ1- S1 CASETA COLEGIO EQ1- S1 [GEOGRAPHIC_DATA] EQ1- S1 [GEOGRAPHIC_DATA]- S1 …" at bounding box center [164, 98] width 137 height 28
click at [199, 95] on select "EQ1- S1 CASETA COLEGIO EQ1- S1 [GEOGRAPHIC_DATA] EQ1- S1 [GEOGRAPHIC_DATA]- S1 …" at bounding box center [164, 98] width 137 height 28
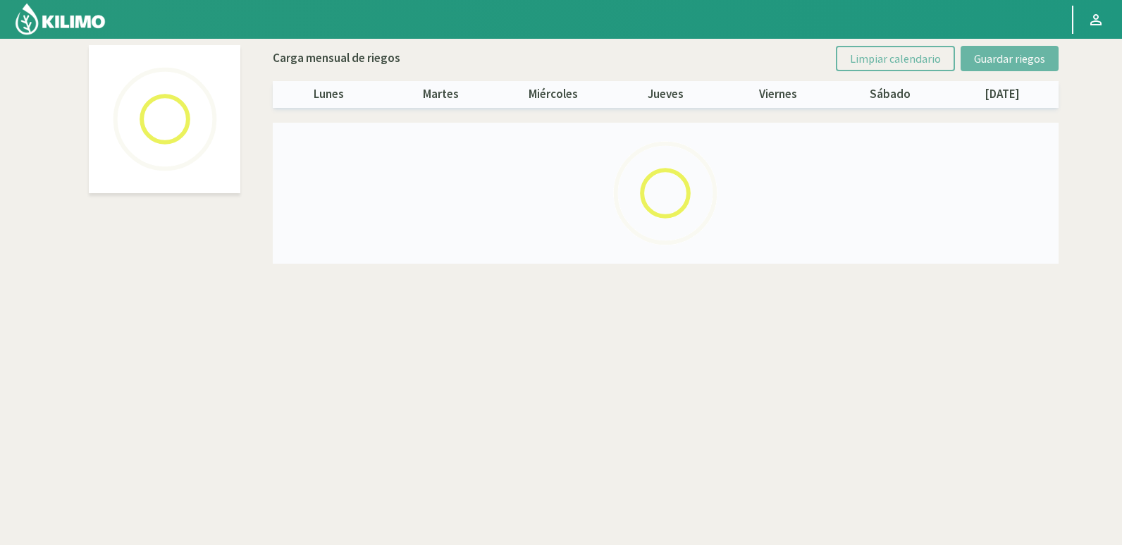
select select "20: Object"
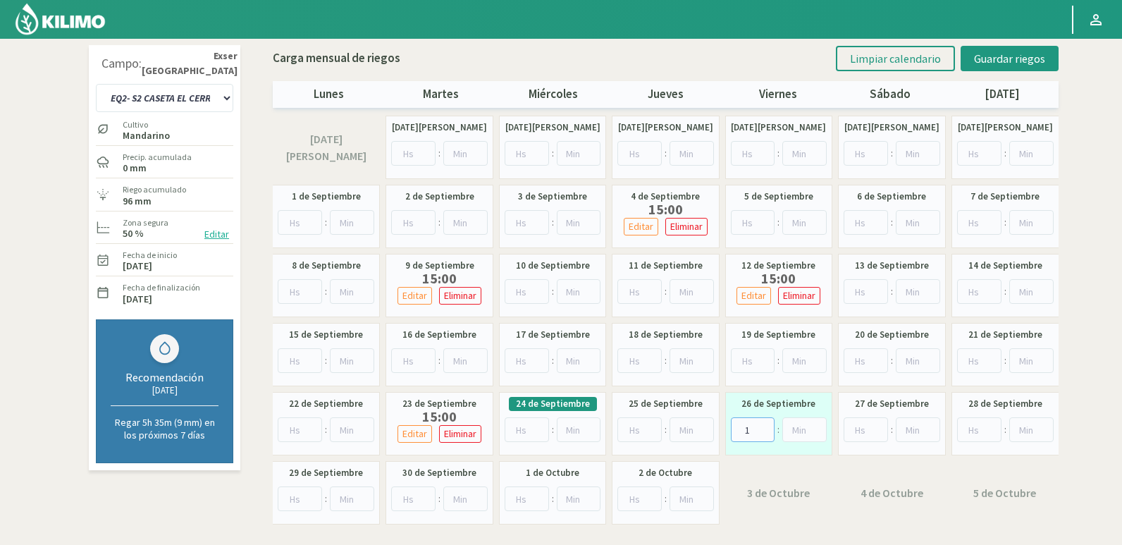
click at [764, 425] on input "1" at bounding box center [753, 429] width 44 height 25
click at [764, 425] on input "2" at bounding box center [753, 429] width 44 height 25
click at [764, 425] on input "3" at bounding box center [753, 429] width 44 height 25
click at [764, 425] on input "4" at bounding box center [753, 429] width 44 height 25
click at [764, 425] on input "5" at bounding box center [753, 429] width 44 height 25
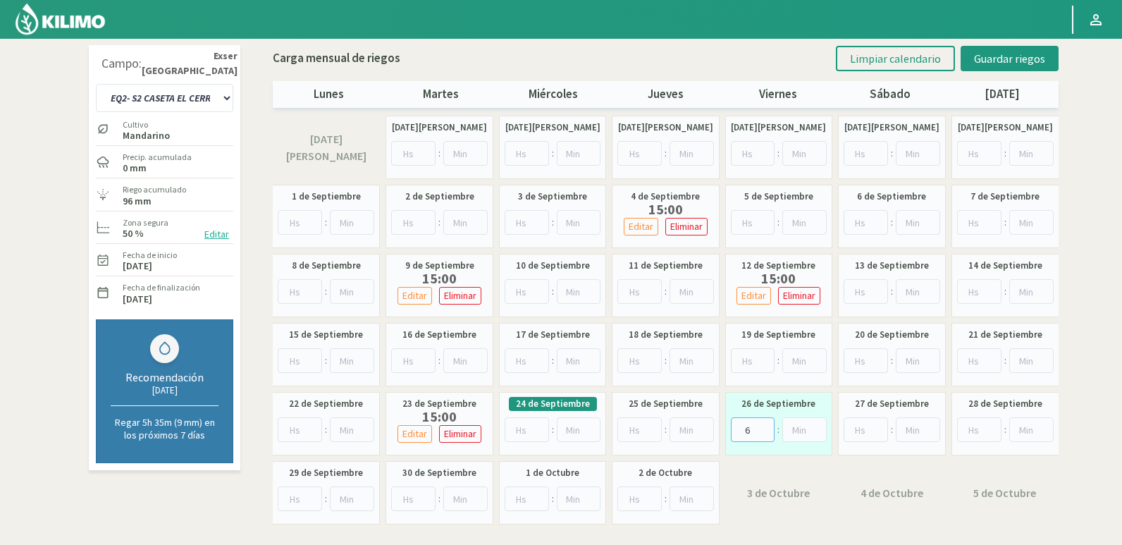
click at [766, 427] on input "6" at bounding box center [753, 429] width 44 height 25
click at [766, 427] on input "7" at bounding box center [753, 429] width 44 height 25
click at [766, 427] on input "8" at bounding box center [753, 429] width 44 height 25
click at [766, 427] on input "9" at bounding box center [753, 429] width 44 height 25
click at [766, 427] on input "10" at bounding box center [753, 429] width 44 height 25
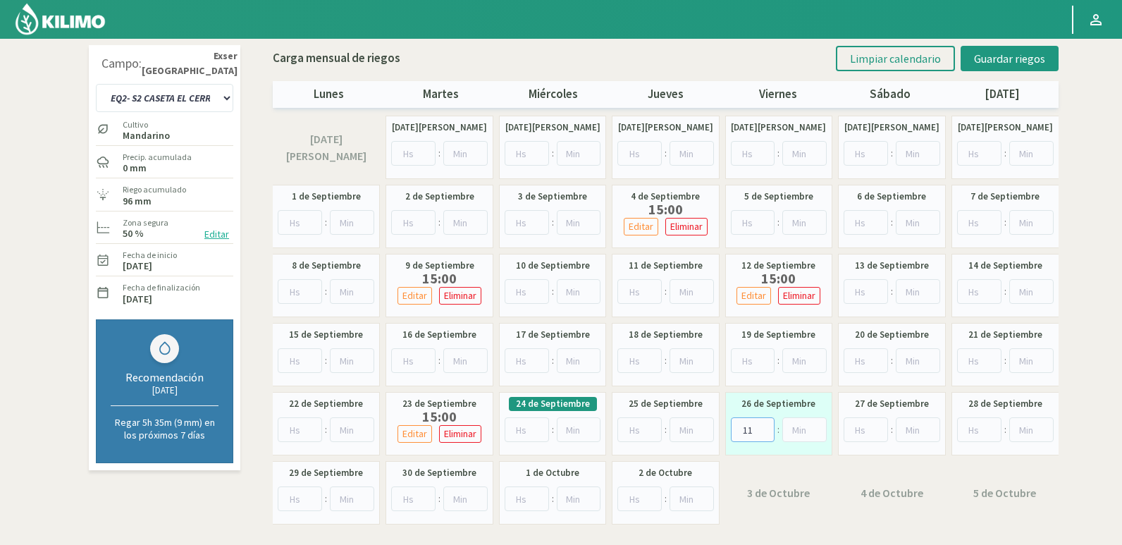
click at [766, 427] on input "11" at bounding box center [753, 429] width 44 height 25
click at [766, 427] on input "12" at bounding box center [753, 429] width 44 height 25
click at [766, 427] on input "13" at bounding box center [753, 429] width 44 height 25
click at [766, 427] on input "14" at bounding box center [753, 429] width 44 height 25
type input "15"
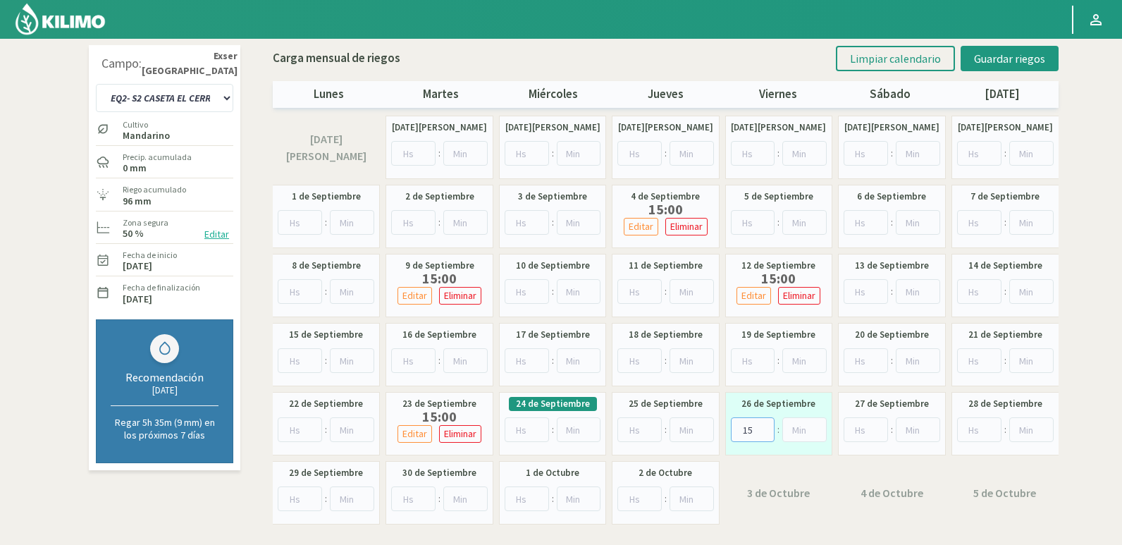
click at [766, 427] on input "15" at bounding box center [753, 429] width 44 height 25
click at [987, 62] on span "Guardar riegos" at bounding box center [1009, 58] width 71 height 14
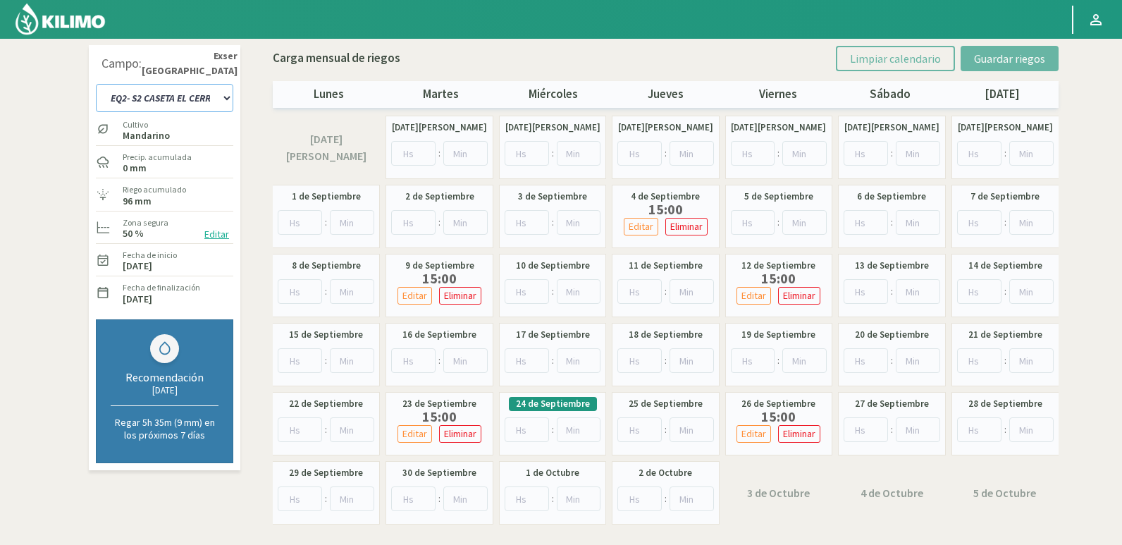
click at [218, 93] on select "EQ1- S1 CASETA COLEGIO EQ1- S1 [GEOGRAPHIC_DATA] EQ1- S1 [GEOGRAPHIC_DATA]- S1 …" at bounding box center [164, 98] width 137 height 28
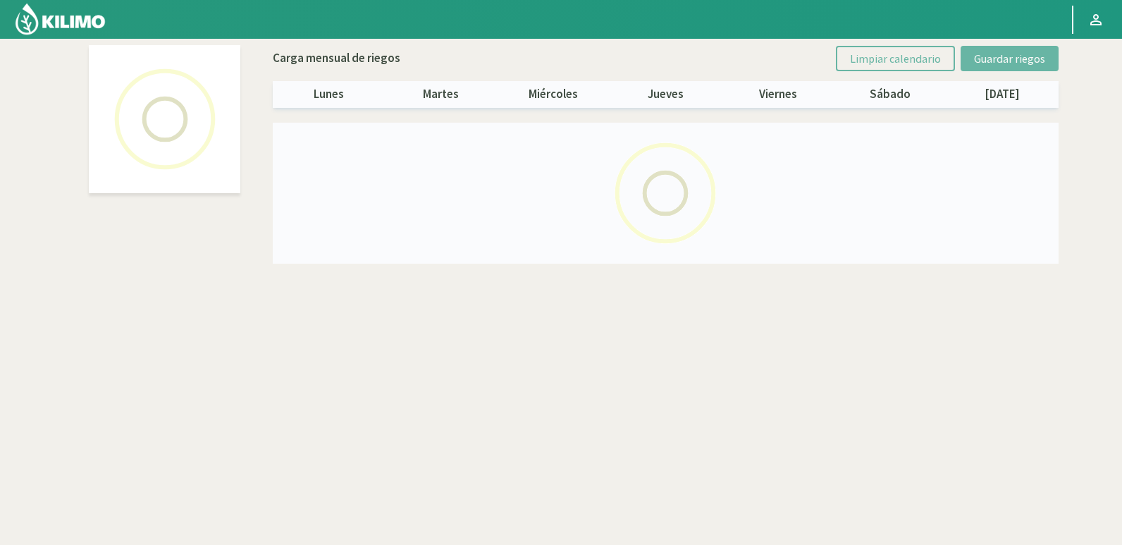
select select "18: Object"
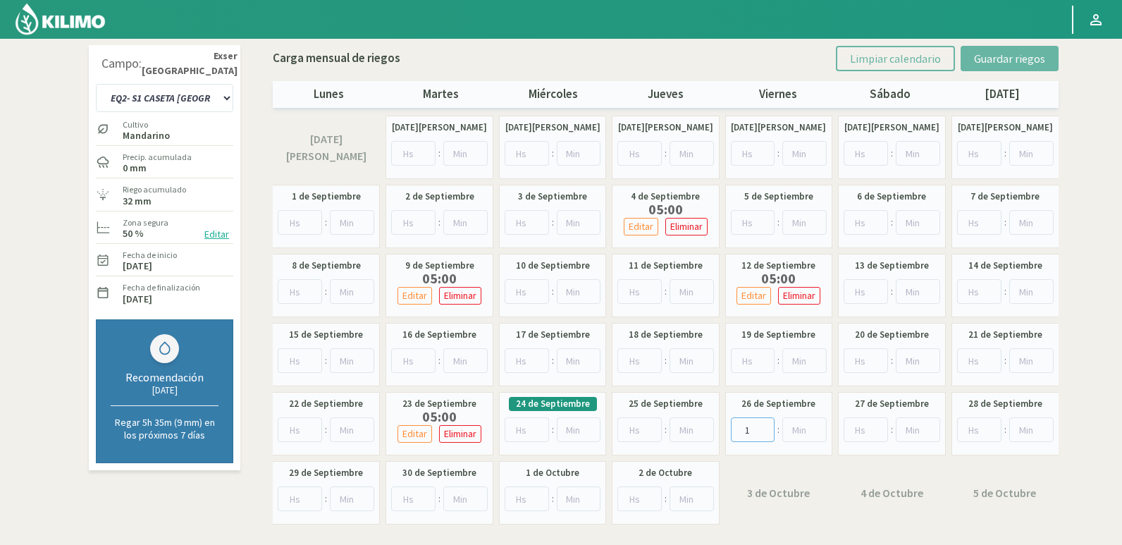
click at [767, 424] on input "1" at bounding box center [753, 429] width 44 height 25
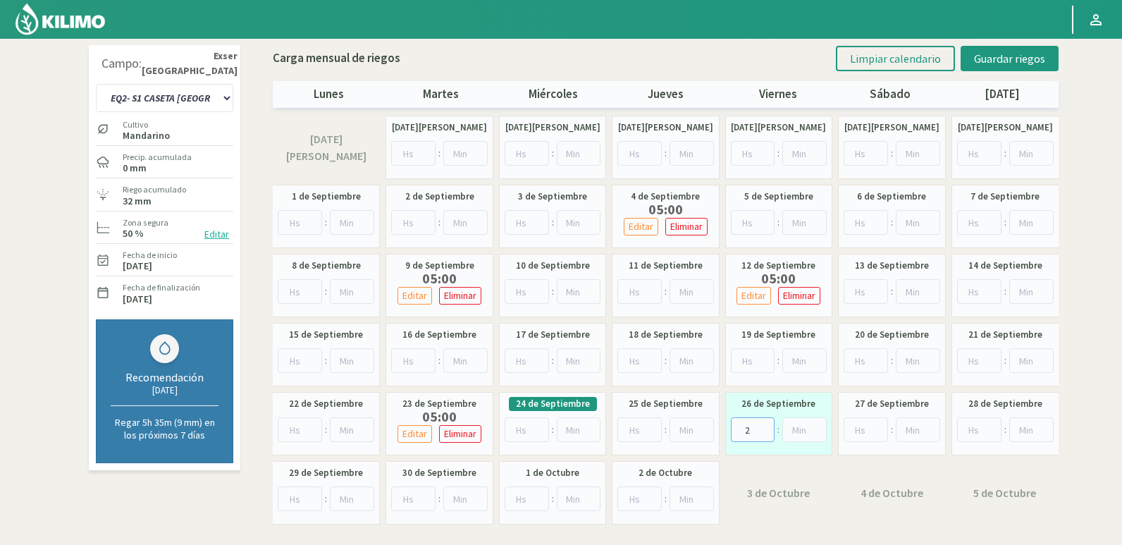
click at [767, 424] on input "2" at bounding box center [753, 429] width 44 height 25
click at [767, 424] on input "3" at bounding box center [753, 429] width 44 height 25
click at [767, 424] on input "4" at bounding box center [753, 429] width 44 height 25
click at [767, 424] on input "5" at bounding box center [753, 429] width 44 height 25
click at [767, 424] on input "6" at bounding box center [753, 429] width 44 height 25
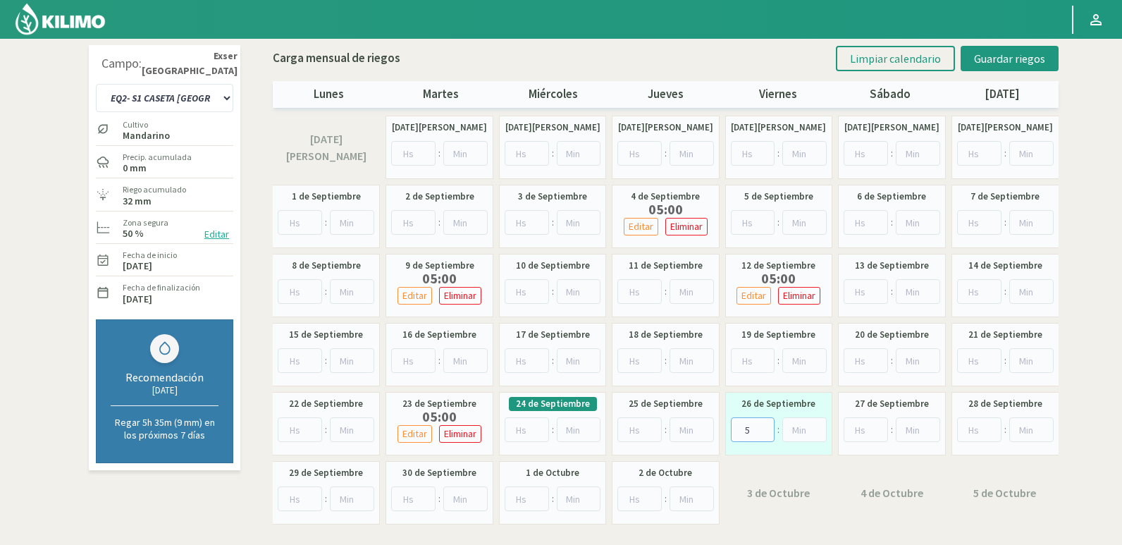
type input "5"
click at [765, 433] on input "5" at bounding box center [753, 429] width 44 height 25
click at [998, 51] on span "Guardar riegos" at bounding box center [1009, 58] width 71 height 14
